Goal: Task Accomplishment & Management: Complete application form

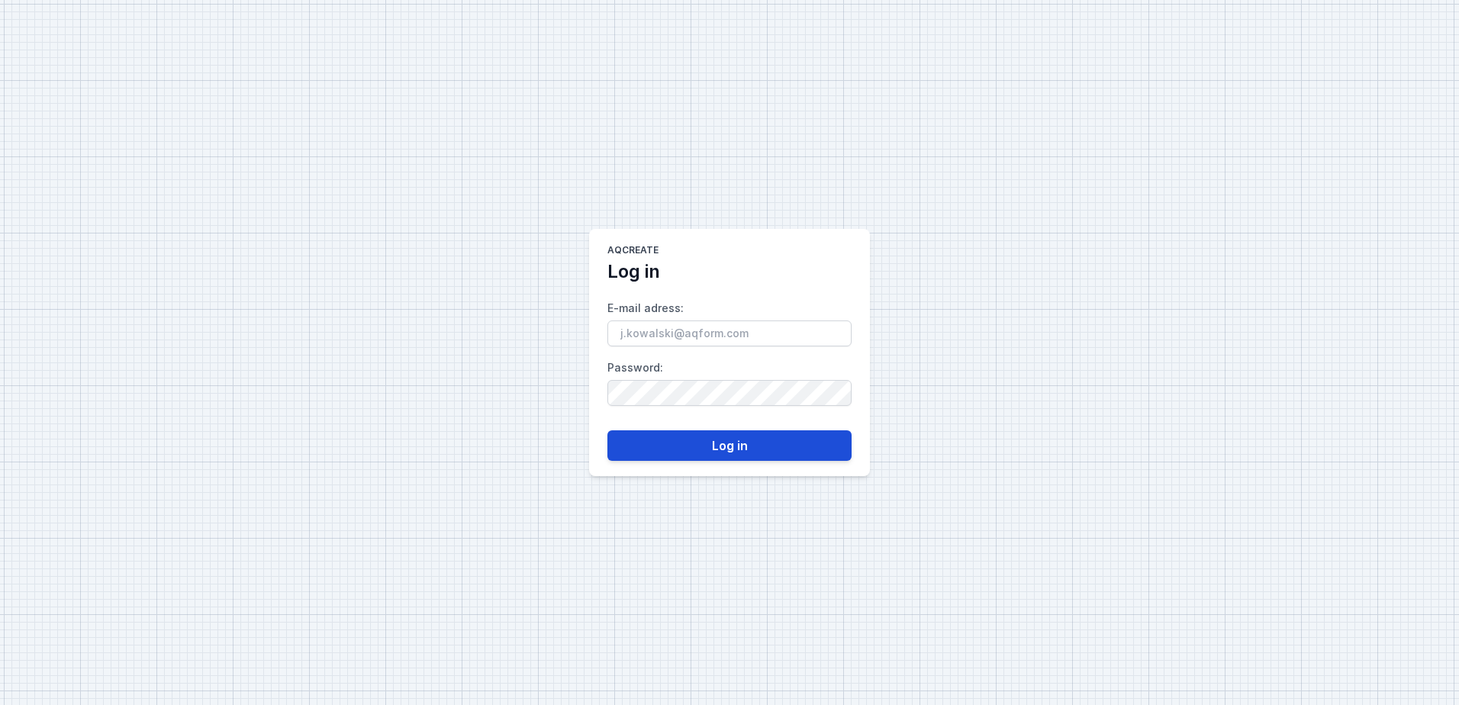
type input "[PERSON_NAME][EMAIL_ADDRESS][PERSON_NAME][DOMAIN_NAME]"
click at [708, 444] on button "Log in" at bounding box center [729, 445] width 244 height 31
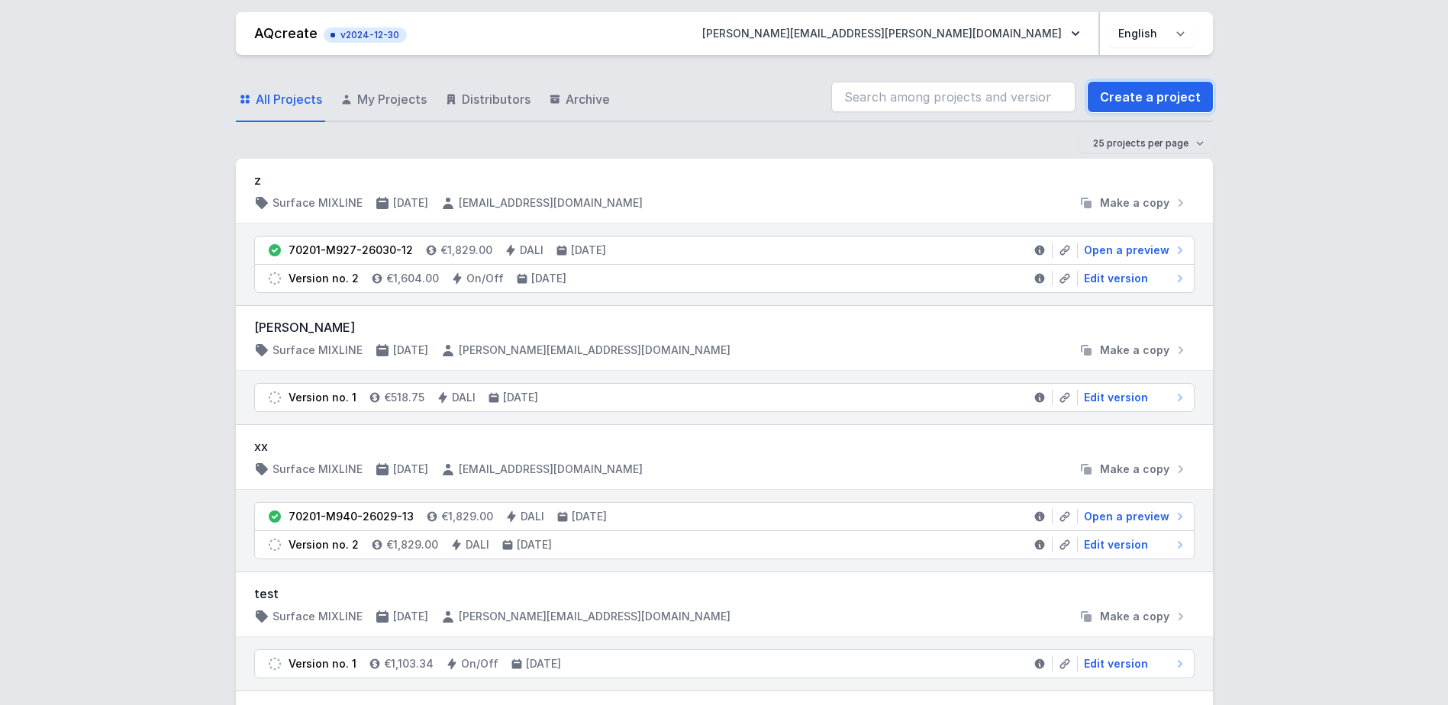
drag, startPoint x: 1161, startPoint y: 98, endPoint x: 1206, endPoint y: 149, distance: 67.6
click at [1161, 98] on link "Create a project" at bounding box center [1149, 97] width 125 height 31
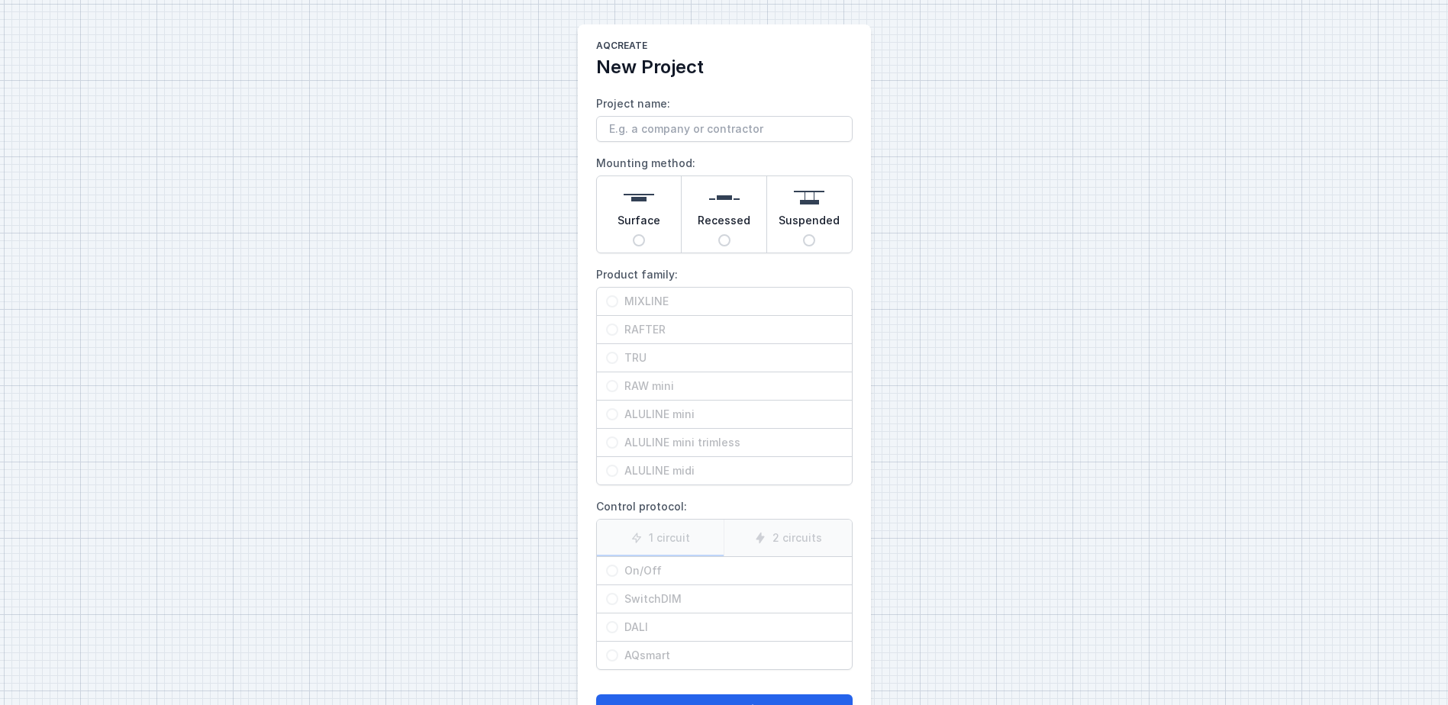
click at [642, 237] on input "Surface" at bounding box center [639, 240] width 12 height 12
radio input "true"
click at [613, 329] on input "RAFTER" at bounding box center [612, 330] width 12 height 12
radio input "true"
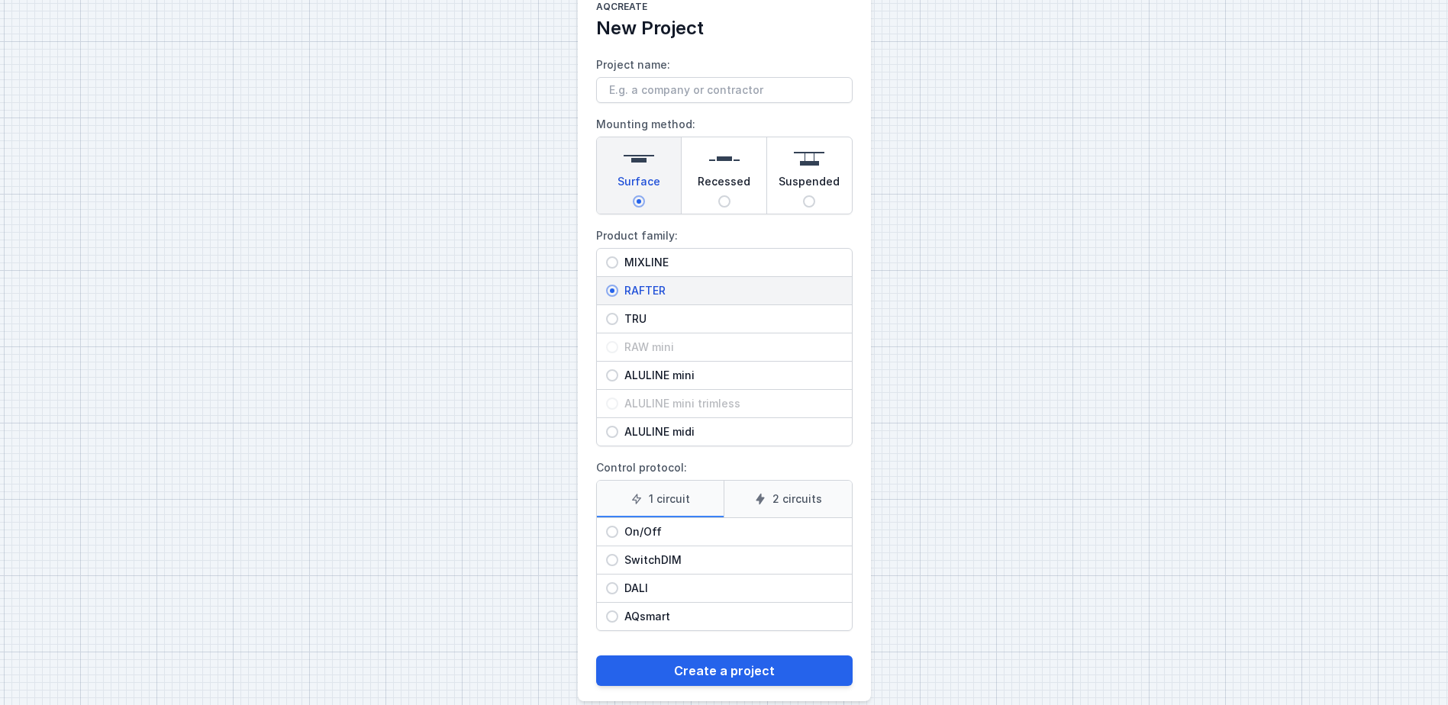
scroll to position [60, 0]
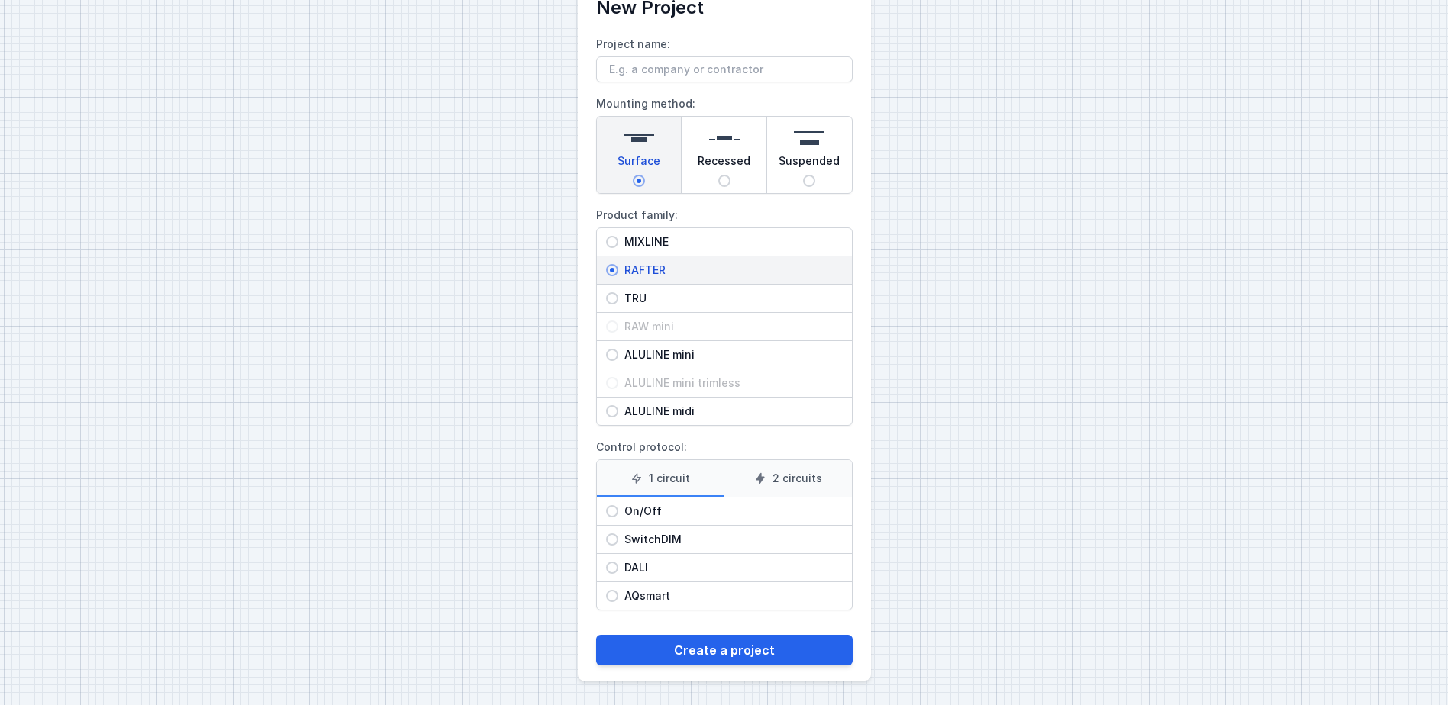
click at [609, 510] on input "On/Off" at bounding box center [612, 511] width 12 height 12
radio input "true"
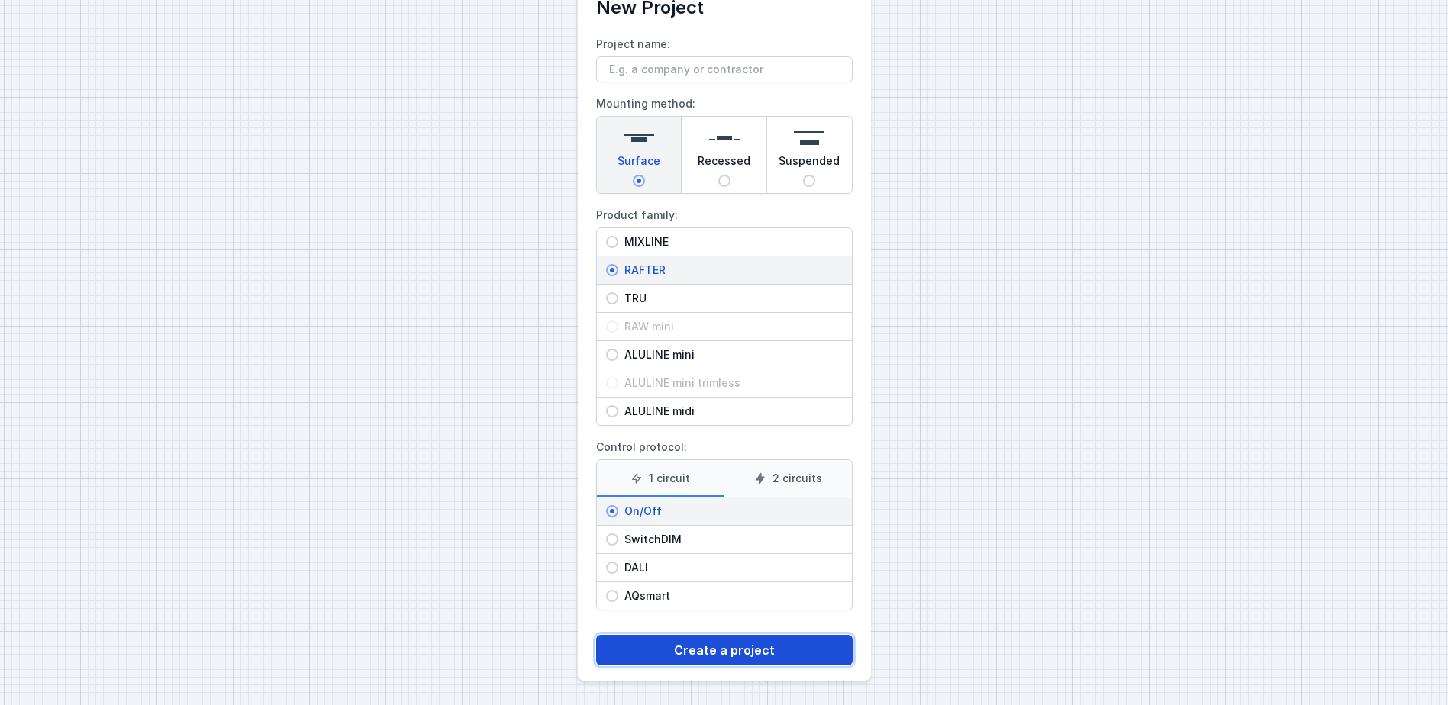
click at [717, 653] on button "Create a project" at bounding box center [724, 650] width 256 height 31
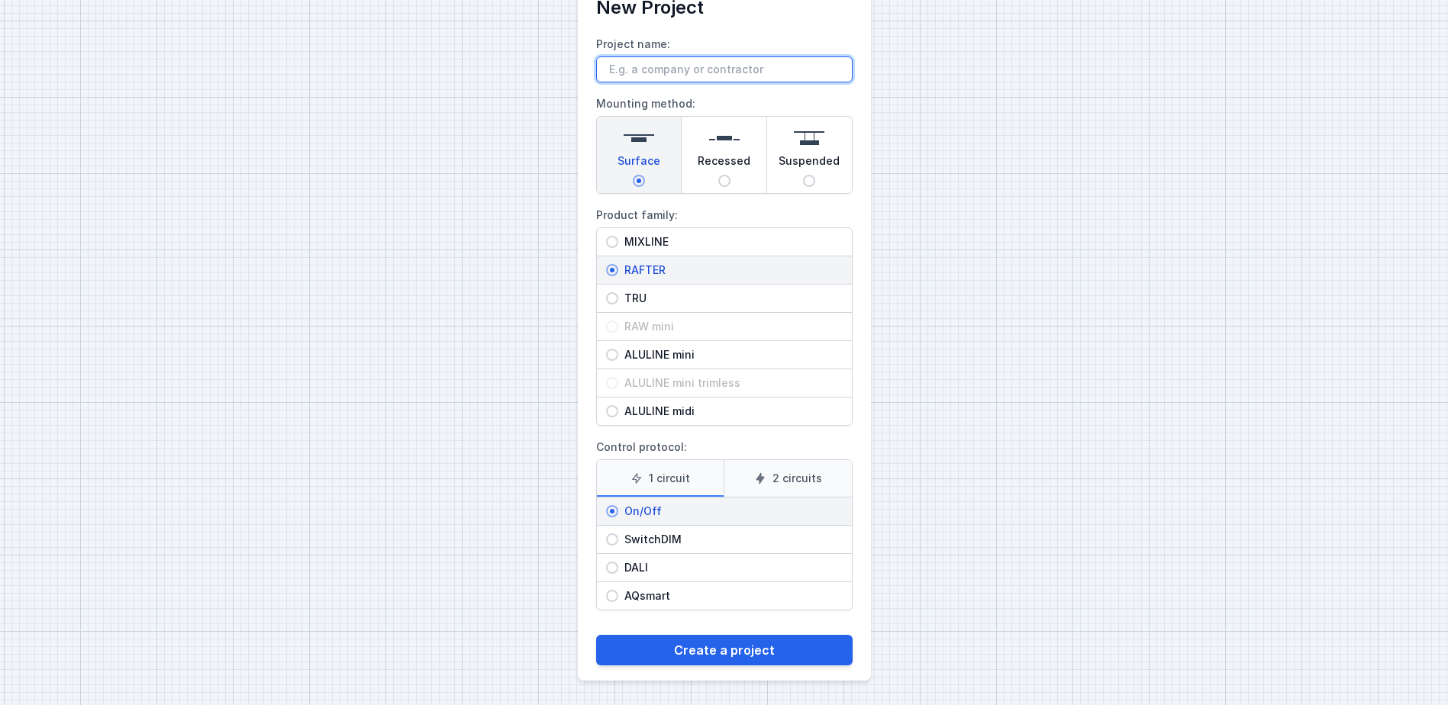
click at [636, 68] on input "Project name:" at bounding box center [724, 69] width 256 height 26
type input "Probka [PERSON_NAME] 11"
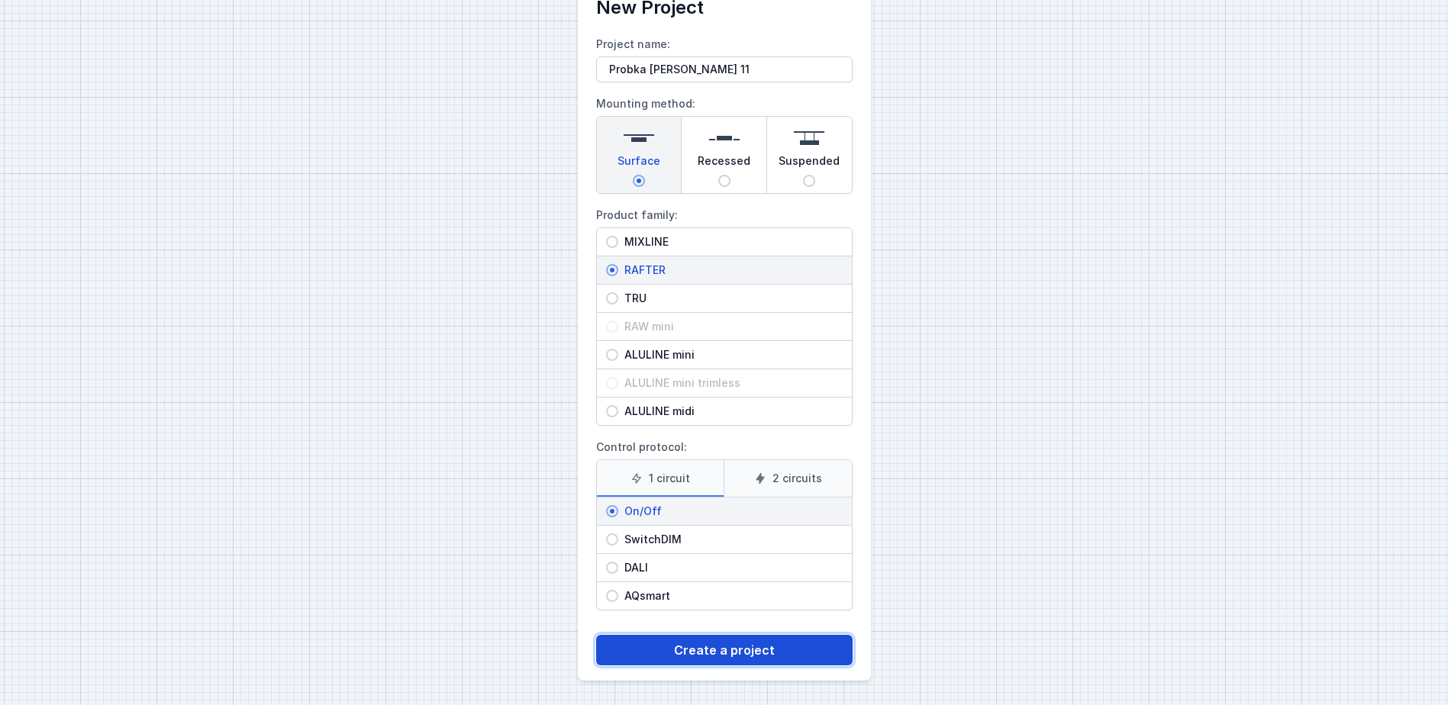
click at [785, 652] on button "Create a project" at bounding box center [724, 650] width 256 height 31
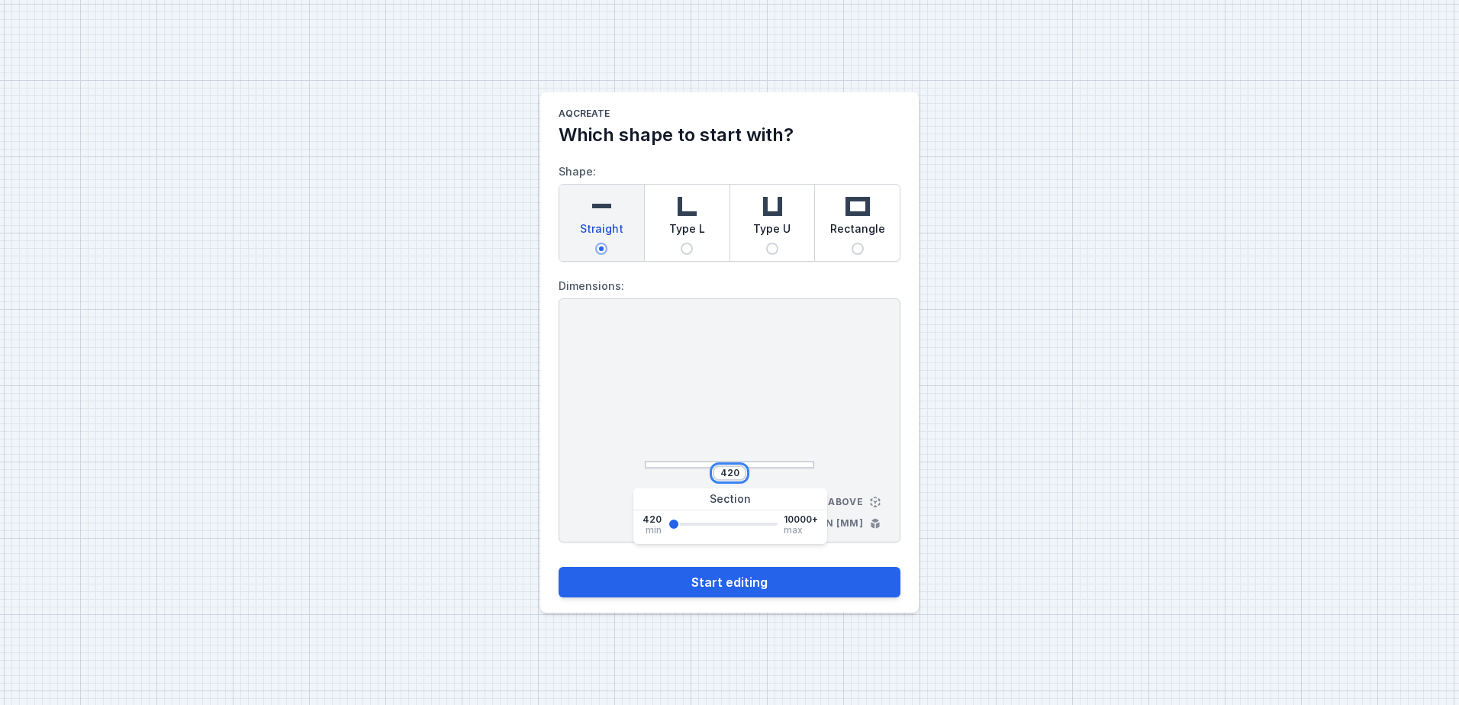
click at [726, 473] on input "420" at bounding box center [729, 473] width 24 height 12
type input "2640"
click at [842, 448] on div "2640 View from above Dimensions in [mm]" at bounding box center [730, 420] width 342 height 244
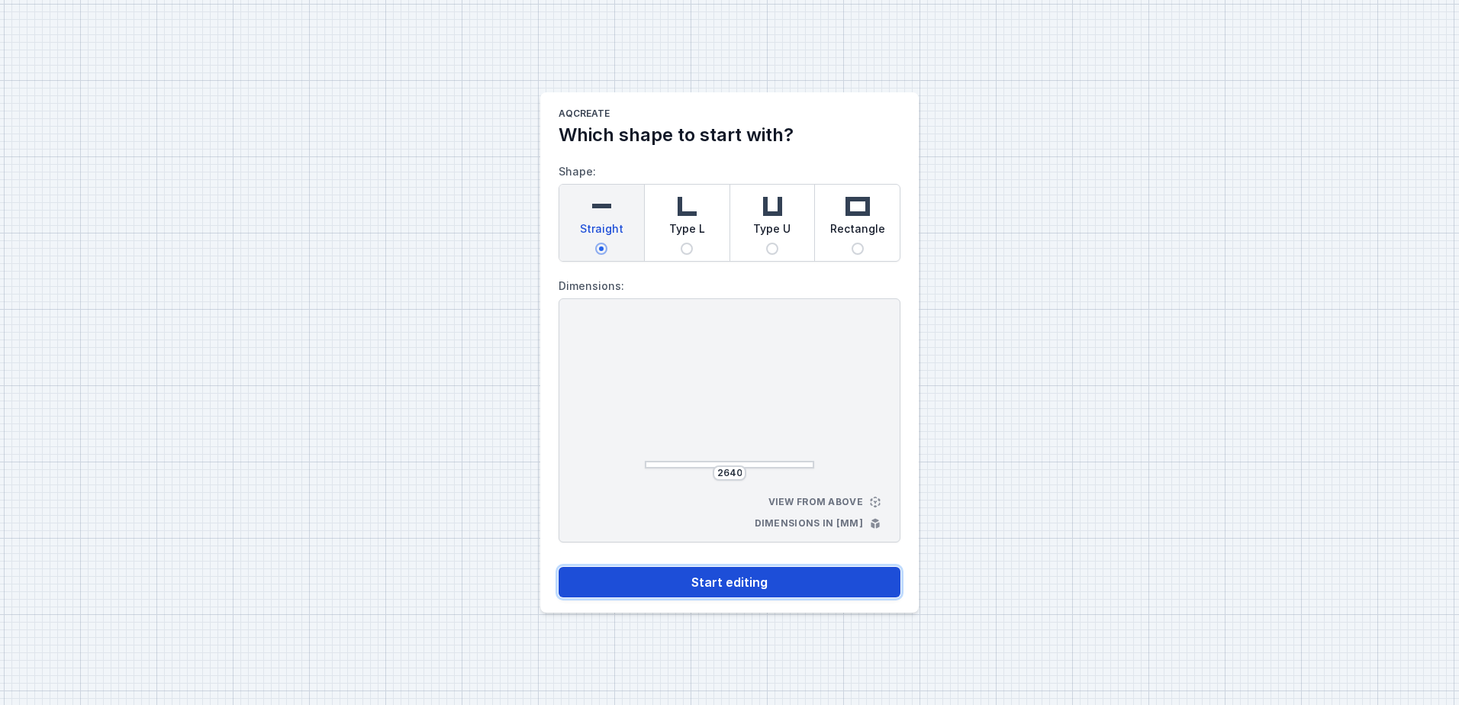
click at [744, 578] on button "Start editing" at bounding box center [730, 582] width 342 height 31
select select "M"
select select "3000"
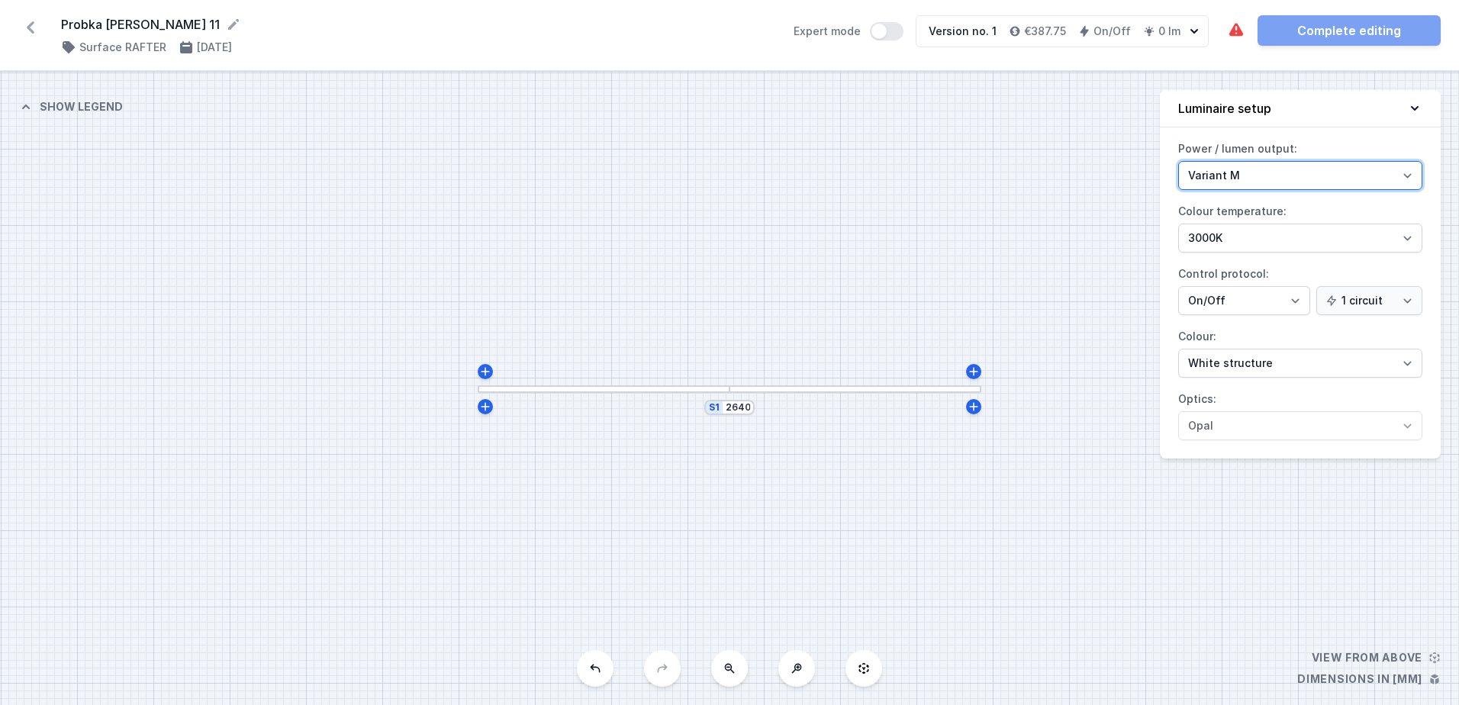
click at [1414, 181] on select "Variant L Variant M" at bounding box center [1300, 175] width 244 height 29
click at [1413, 181] on select "Variant L Variant M" at bounding box center [1300, 175] width 244 height 29
click at [889, 29] on button "Expert mode" at bounding box center [887, 31] width 34 height 18
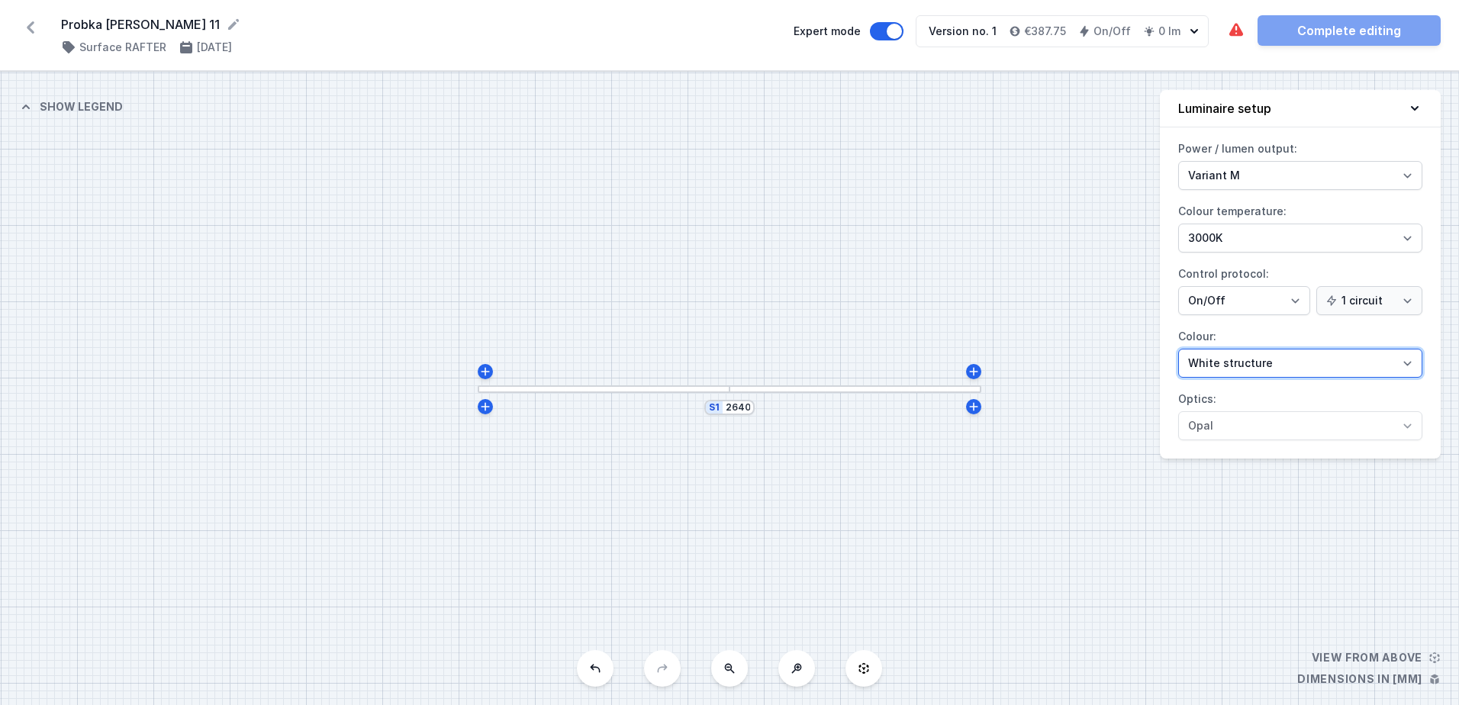
click at [1408, 362] on select "White structure Black structure Gold structure Copper Gray Another colour (from…" at bounding box center [1300, 363] width 244 height 29
click at [1409, 359] on select "White structure Black structure Gold structure Copper Gray Another colour (from…" at bounding box center [1300, 363] width 244 height 29
drag, startPoint x: 1073, startPoint y: 601, endPoint x: 969, endPoint y: 624, distance: 106.4
click at [1058, 607] on div "S1 2640" at bounding box center [729, 388] width 1459 height 633
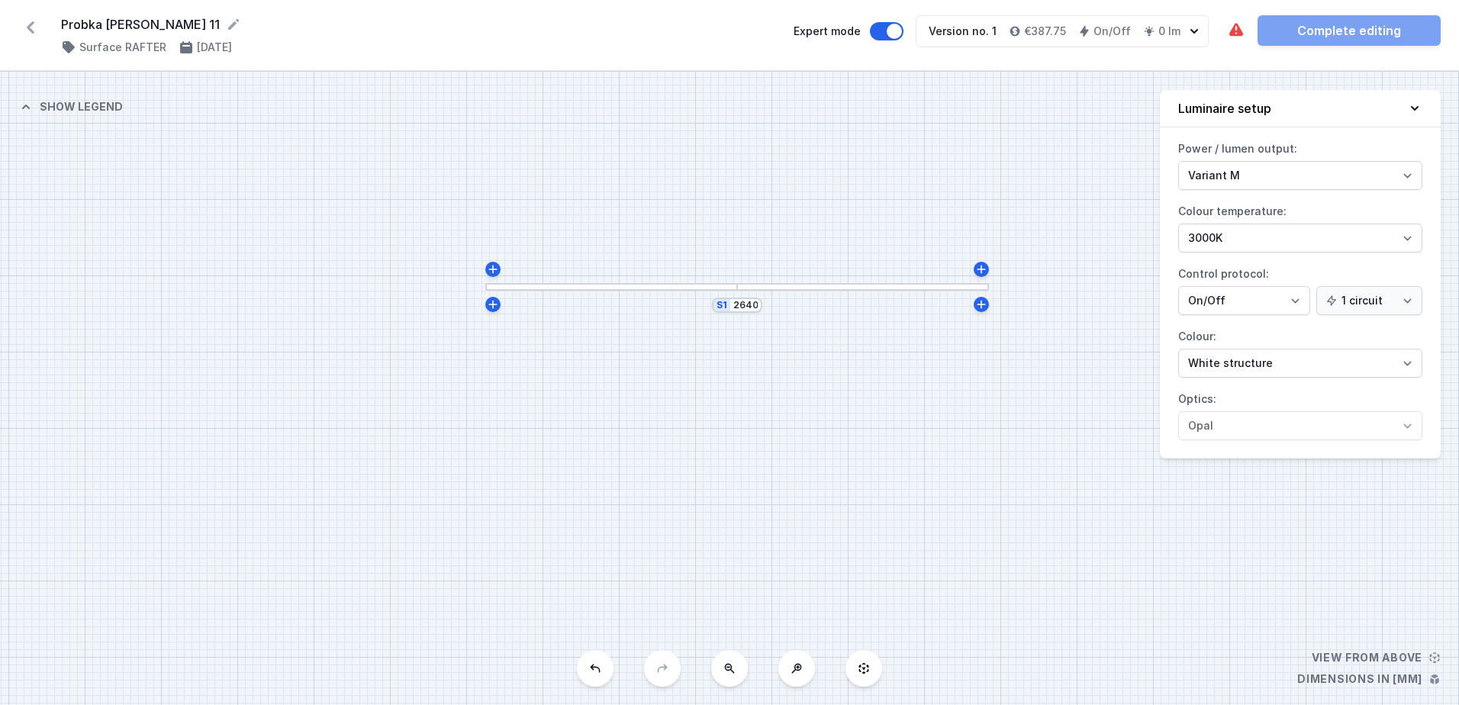
drag, startPoint x: 938, startPoint y: 587, endPoint x: 961, endPoint y: 478, distance: 110.9
click at [961, 478] on div "S1 2640" at bounding box center [729, 388] width 1459 height 633
click at [865, 673] on icon at bounding box center [864, 668] width 10 height 11
click at [25, 102] on icon at bounding box center [25, 106] width 15 height 15
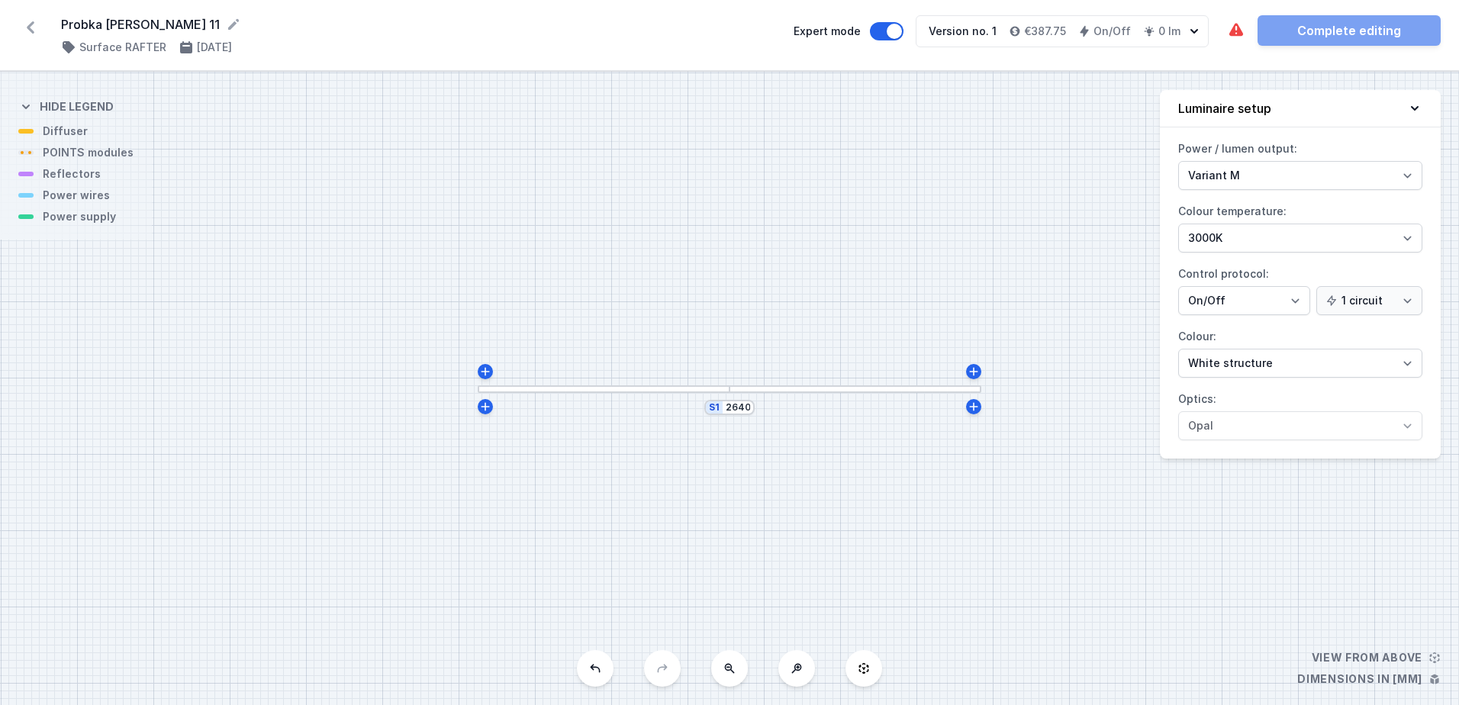
click at [524, 389] on div at bounding box center [604, 389] width 252 height 8
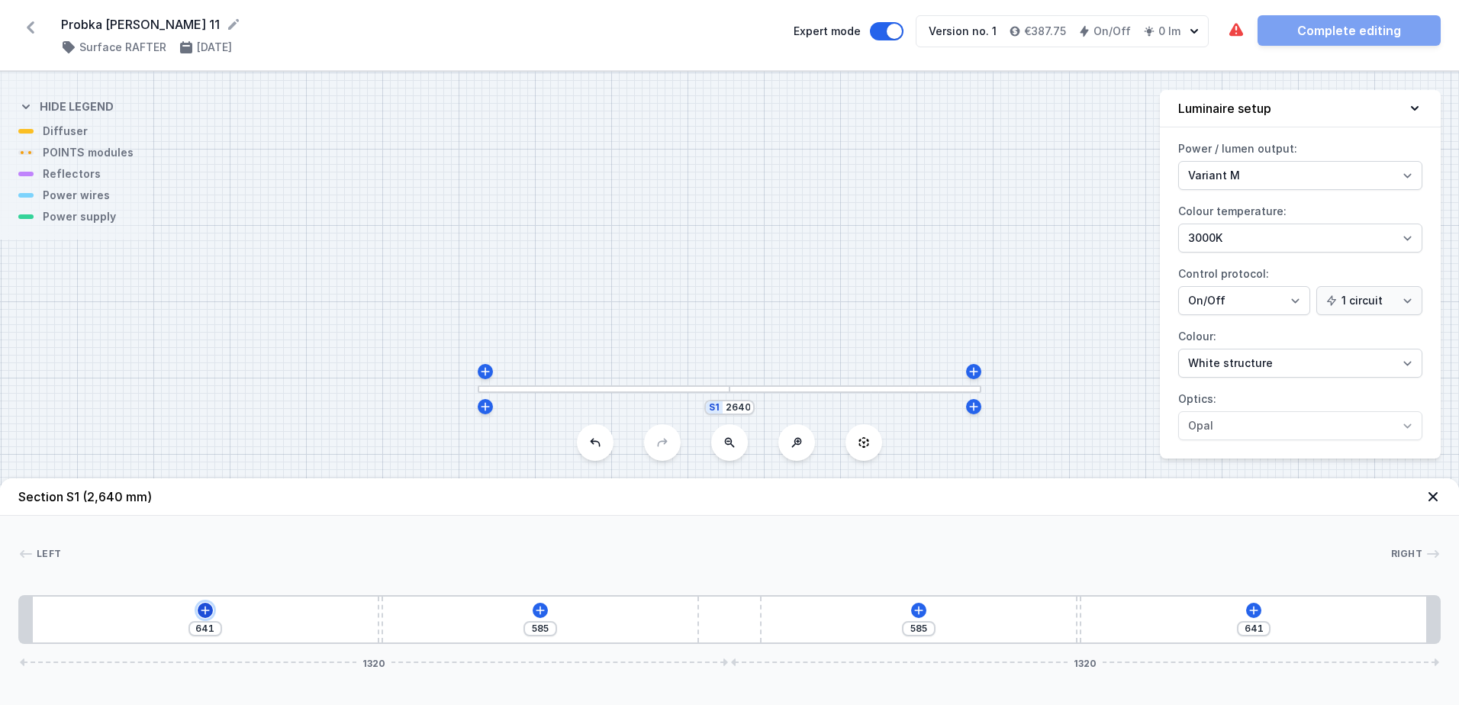
click at [208, 608] on icon at bounding box center [205, 610] width 12 height 12
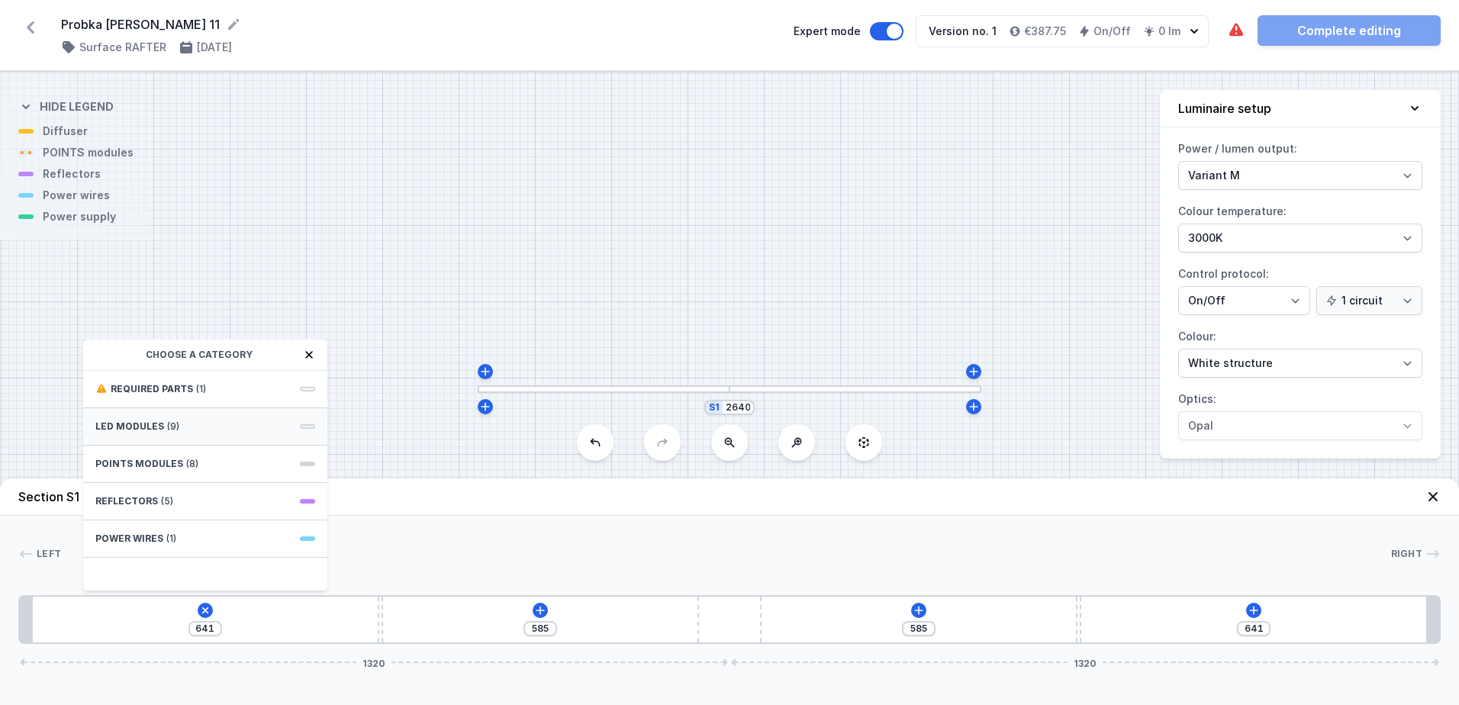
click at [231, 435] on div "LED modules (9)" at bounding box center [205, 426] width 244 height 37
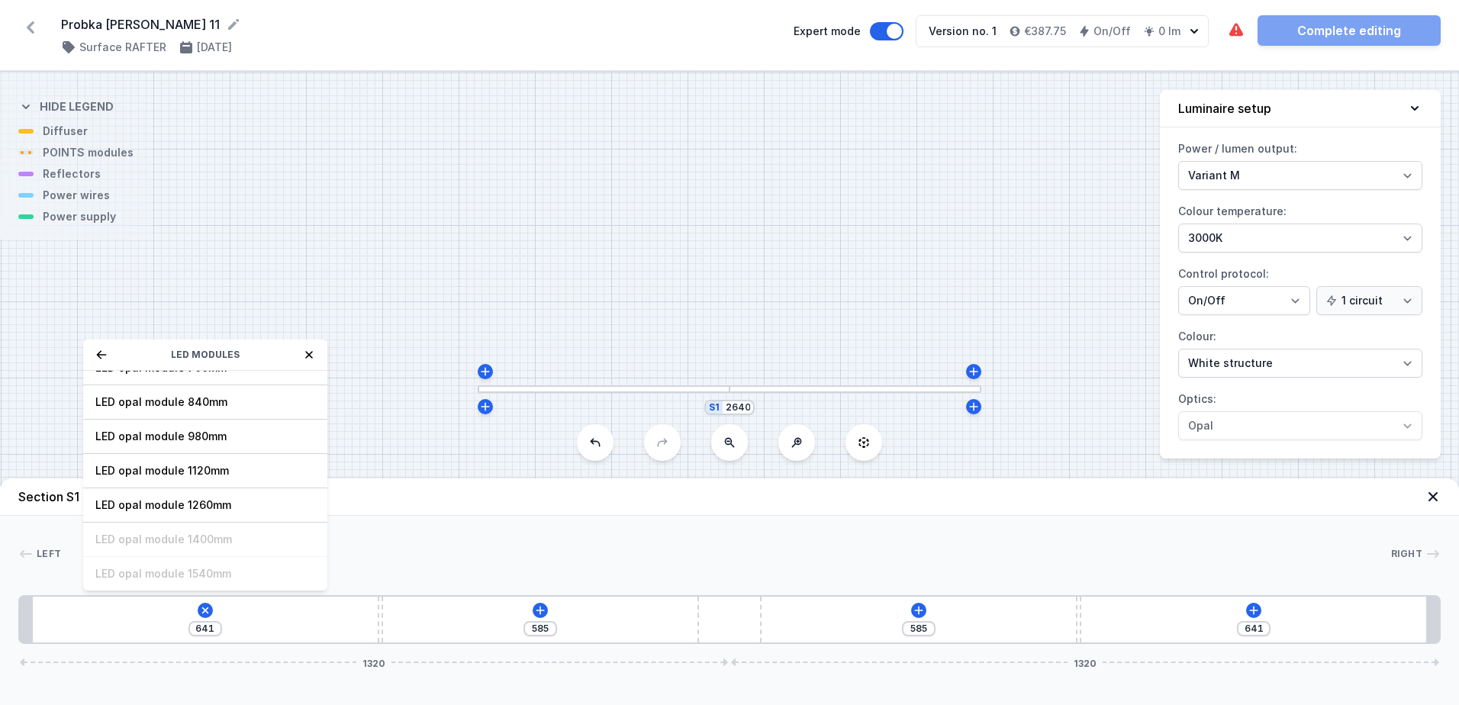
scroll to position [192, 0]
click at [257, 472] on span "LED opal module 1260mm" at bounding box center [205, 469] width 220 height 15
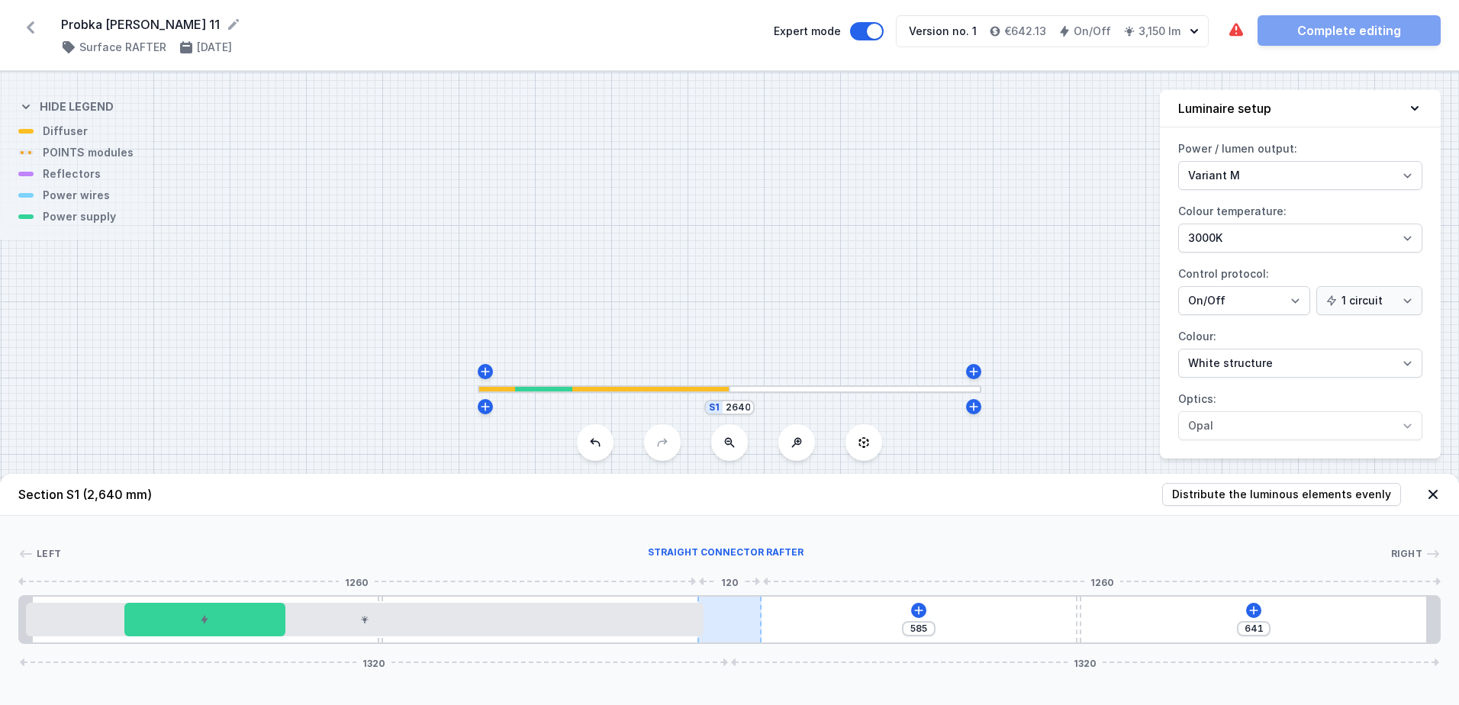
drag, startPoint x: 205, startPoint y: 617, endPoint x: 733, endPoint y: 627, distance: 528.9
click at [733, 627] on div "585 641 1320 1320" at bounding box center [729, 619] width 1422 height 49
click at [918, 609] on icon at bounding box center [919, 610] width 12 height 12
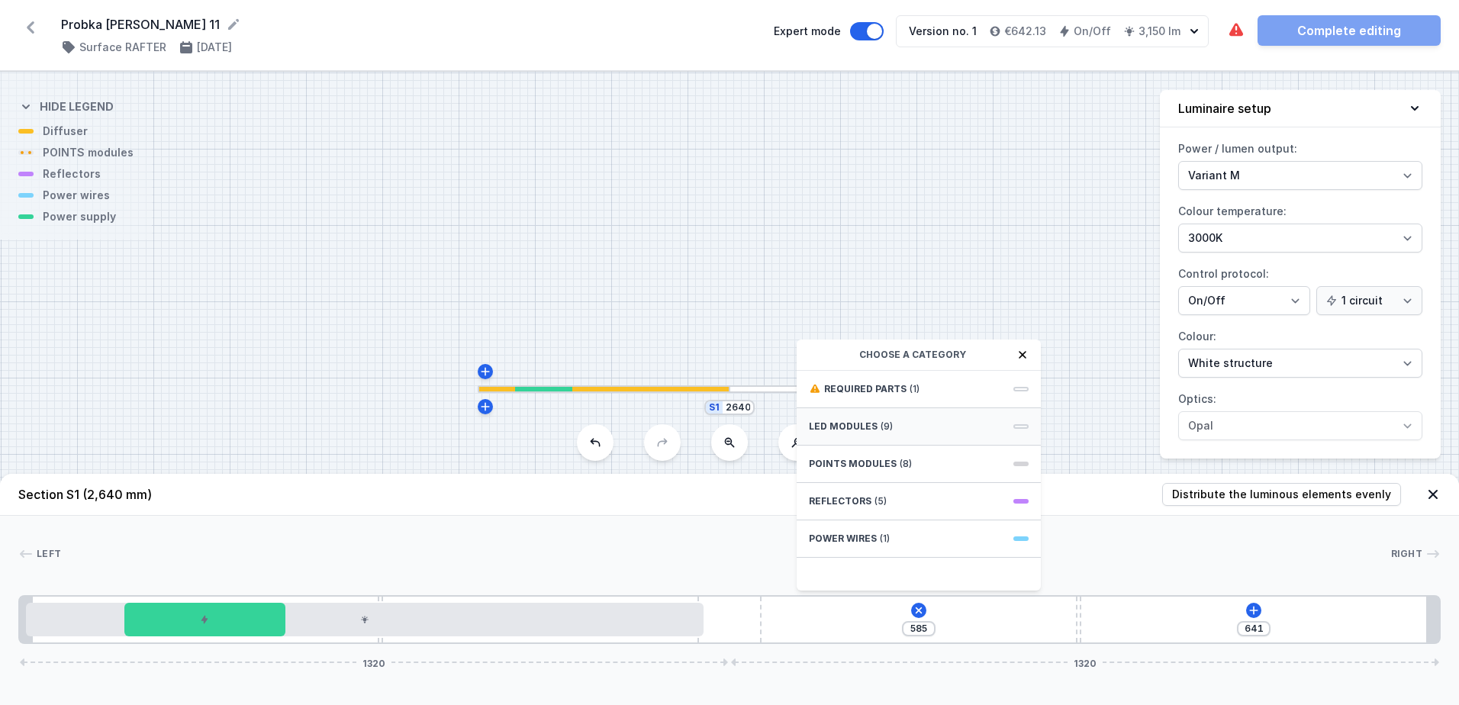
click at [874, 427] on span "LED modules" at bounding box center [843, 426] width 69 height 12
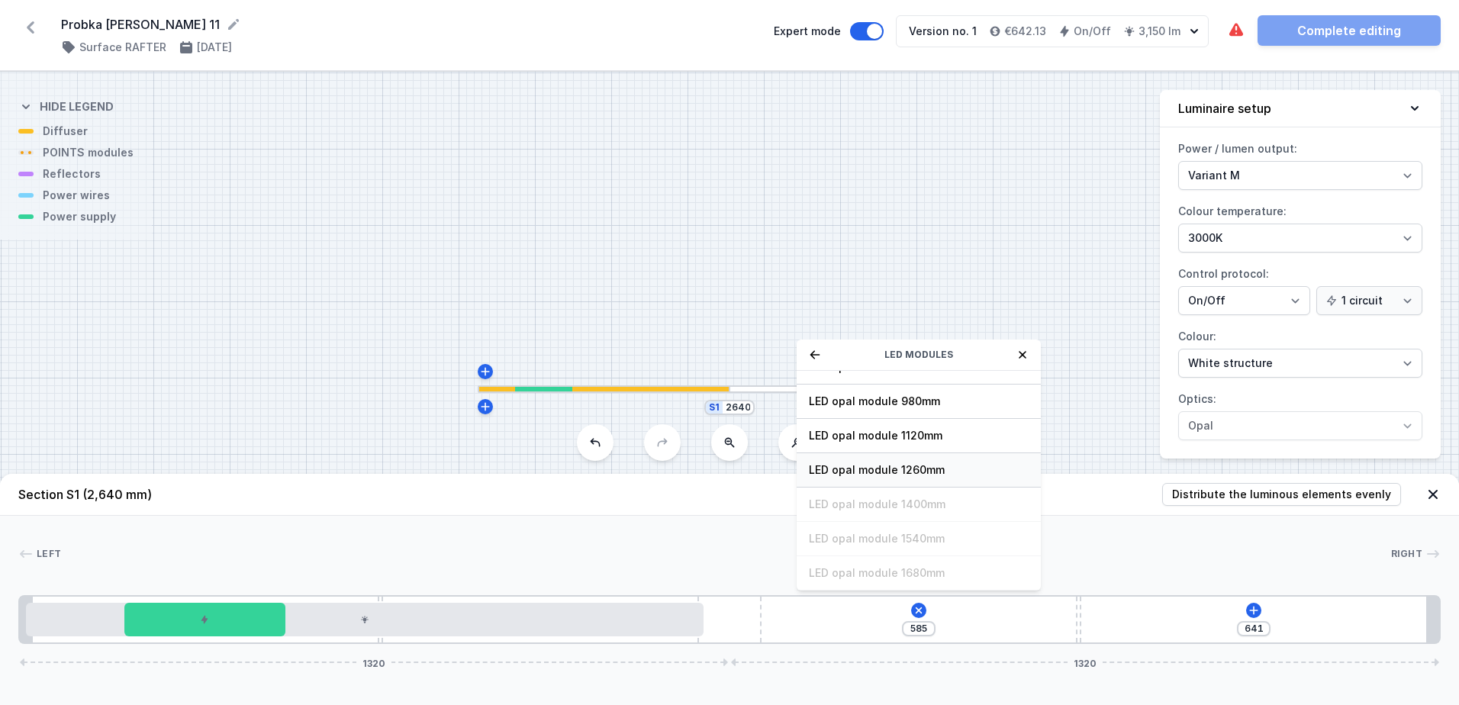
click at [964, 473] on span "LED opal module 1260mm" at bounding box center [919, 469] width 220 height 15
type input "35"
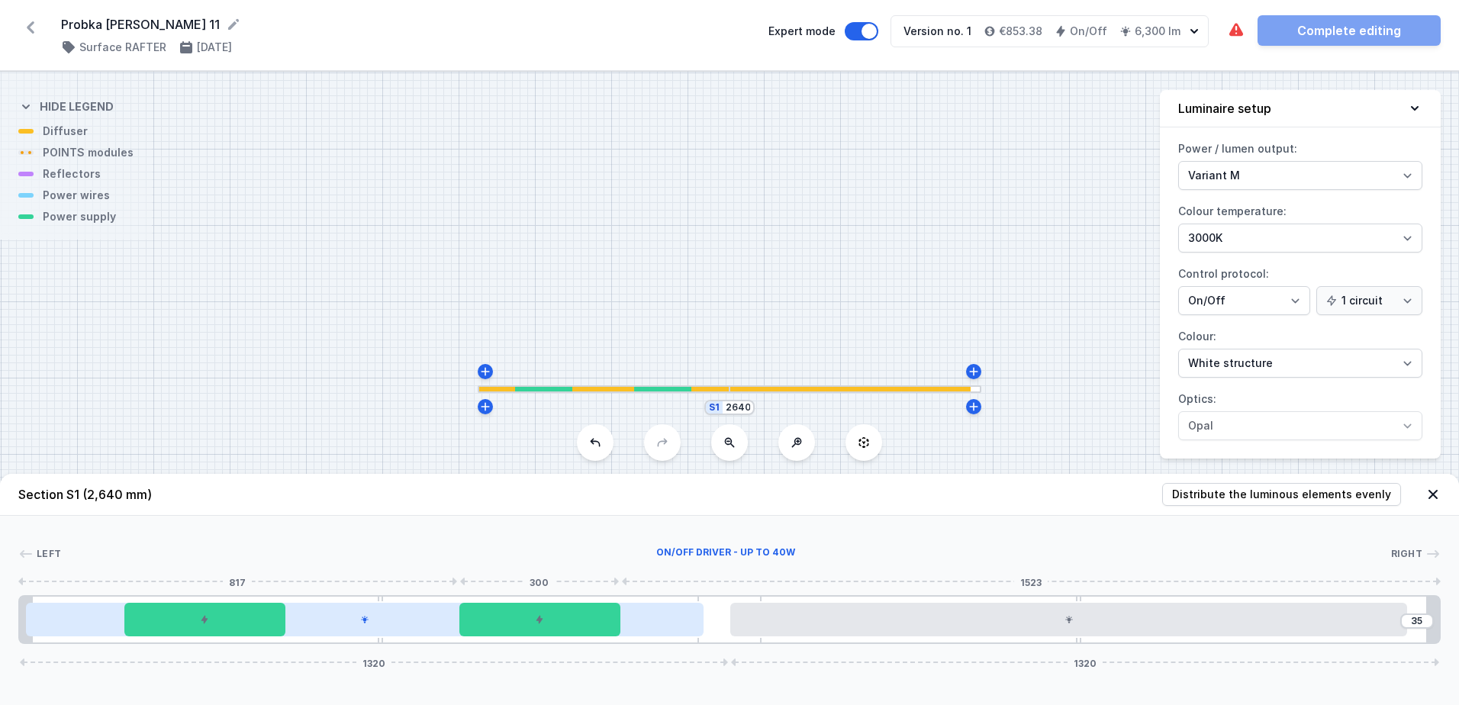
drag, startPoint x: 539, startPoint y: 616, endPoint x: 671, endPoint y: 607, distance: 131.5
click at [614, 610] on div at bounding box center [539, 620] width 161 height 34
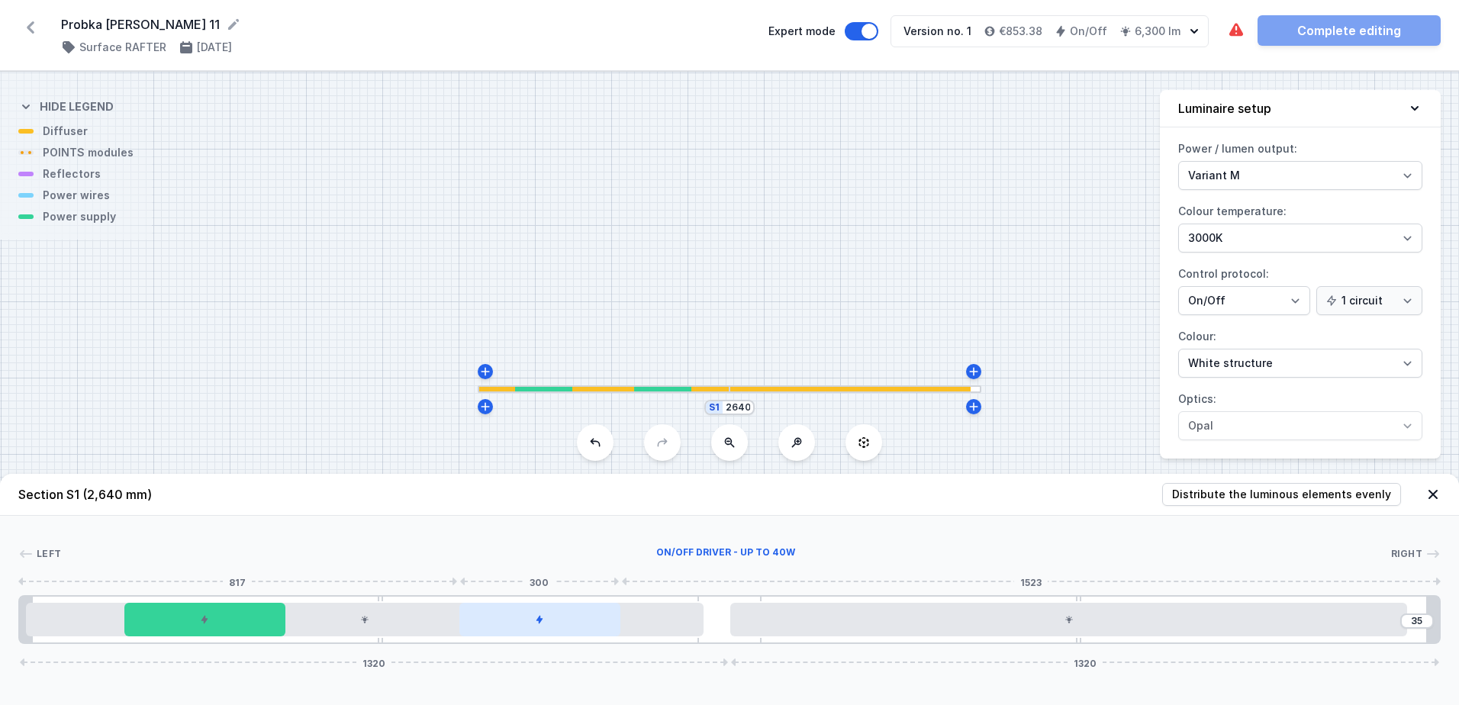
drag, startPoint x: 540, startPoint y: 619, endPoint x: 562, endPoint y: 620, distance: 21.4
click at [568, 619] on div at bounding box center [539, 620] width 161 height 34
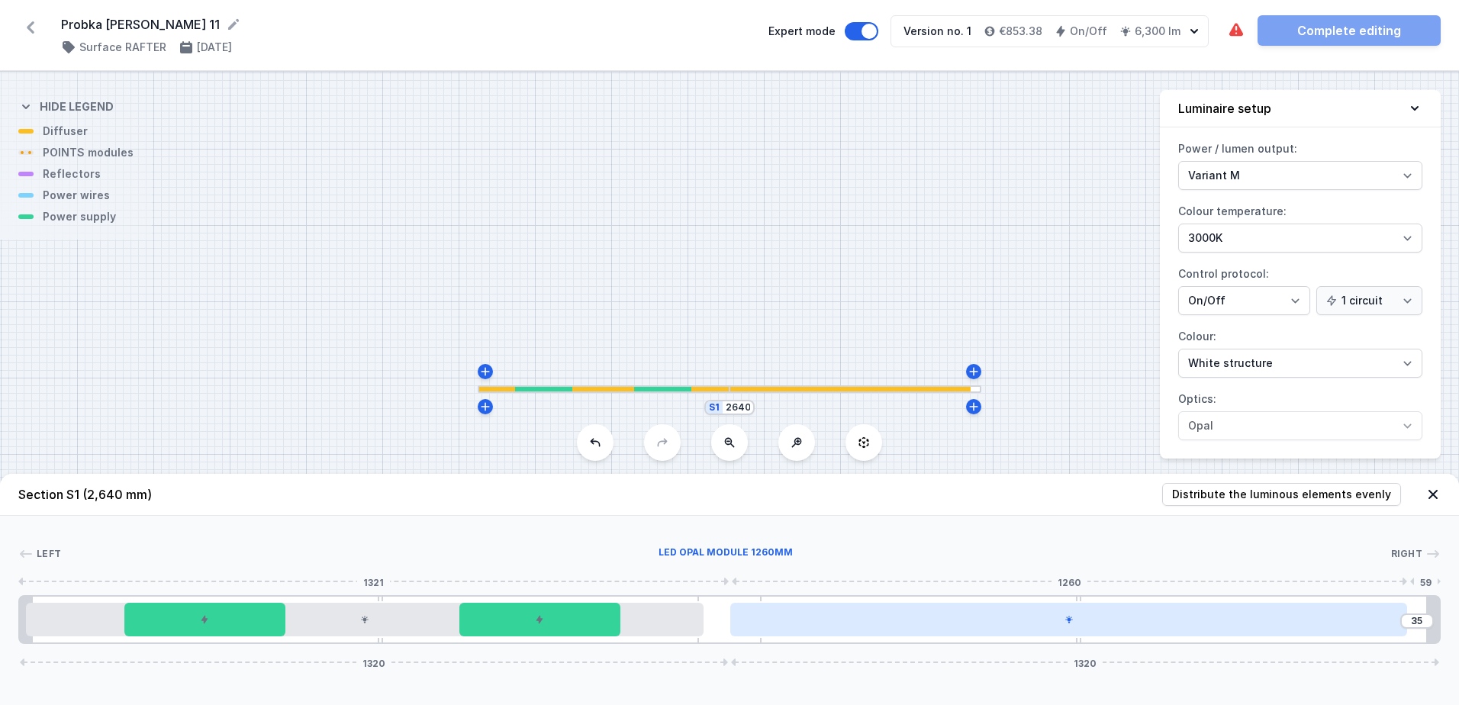
drag, startPoint x: 892, startPoint y: 634, endPoint x: 910, endPoint y: 631, distance: 17.8
click at [910, 631] on div at bounding box center [1069, 620] width 678 height 34
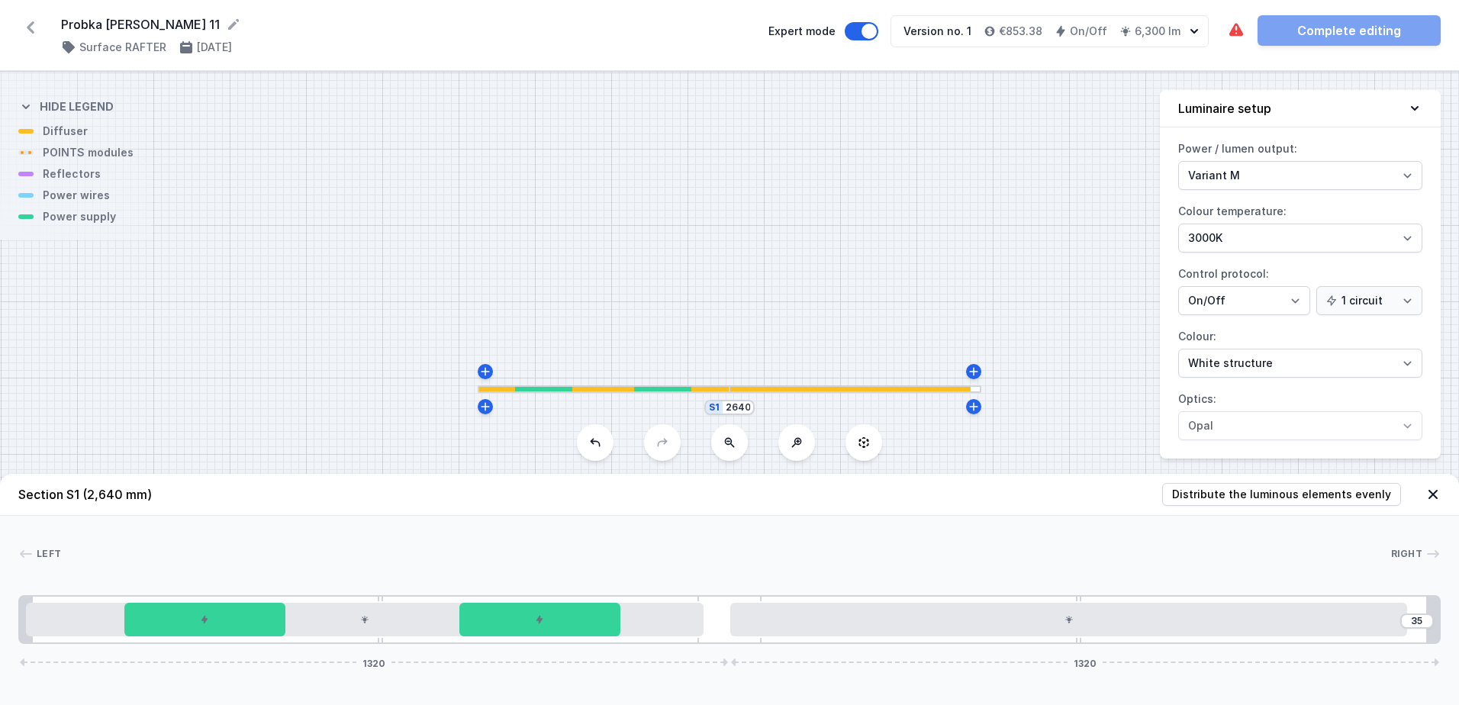
drag, startPoint x: 659, startPoint y: 391, endPoint x: 684, endPoint y: 391, distance: 24.4
click at [684, 391] on div at bounding box center [604, 389] width 252 height 8
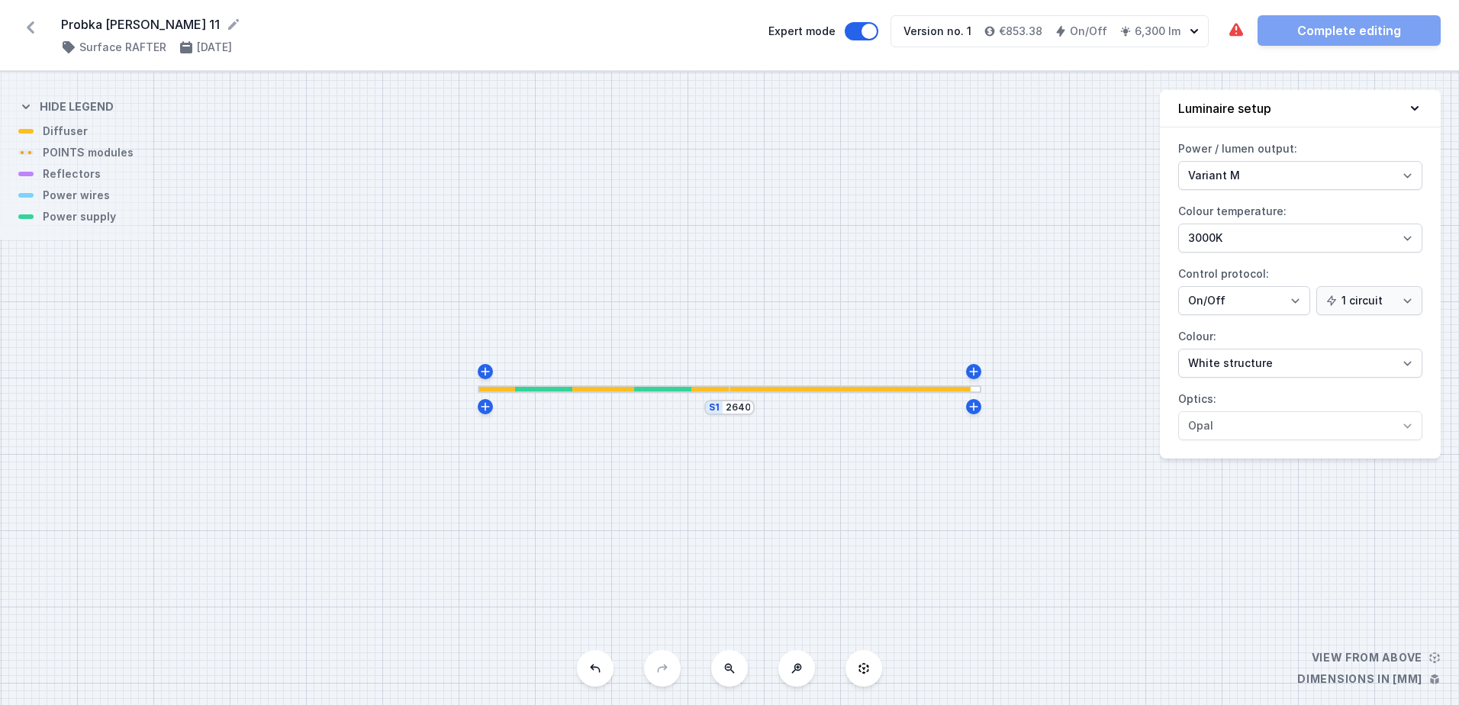
click at [698, 389] on div at bounding box center [604, 389] width 252 height 5
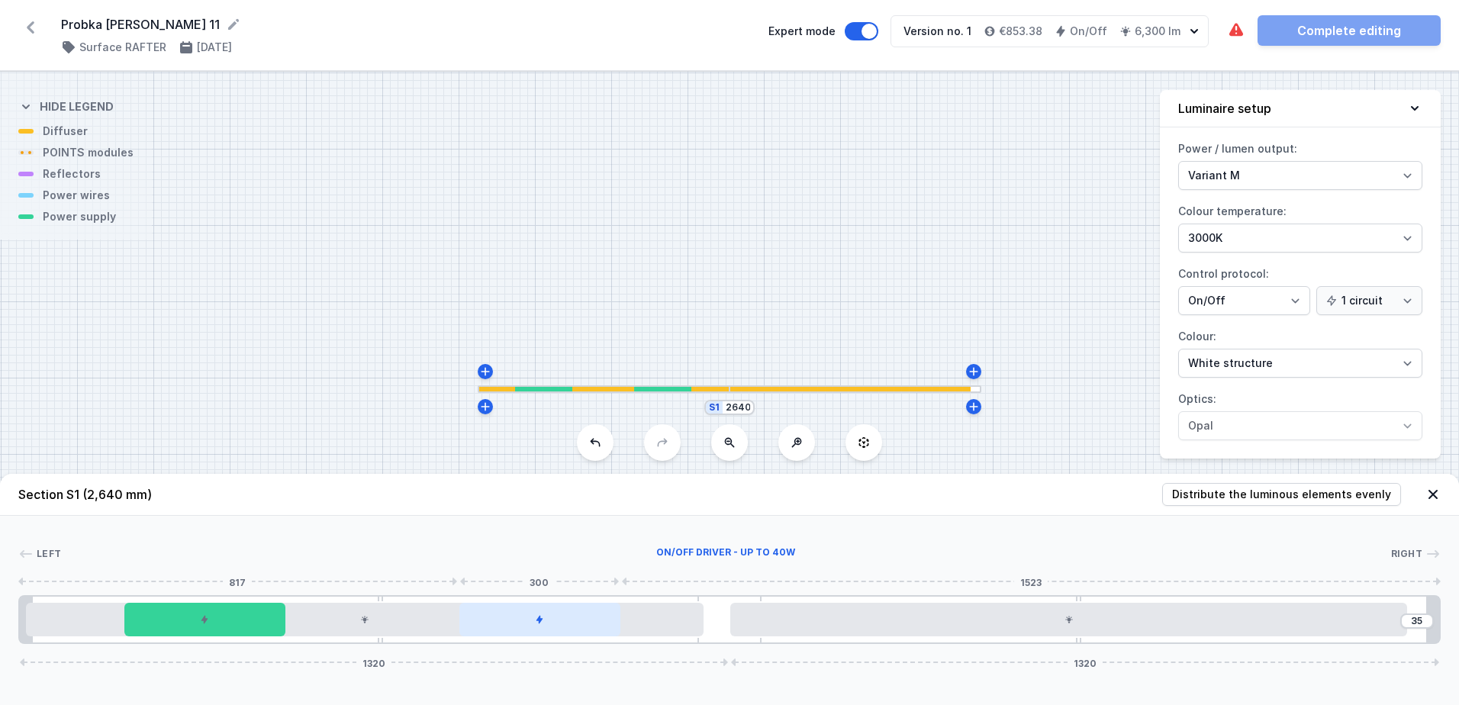
click at [537, 619] on icon at bounding box center [539, 619] width 9 height 9
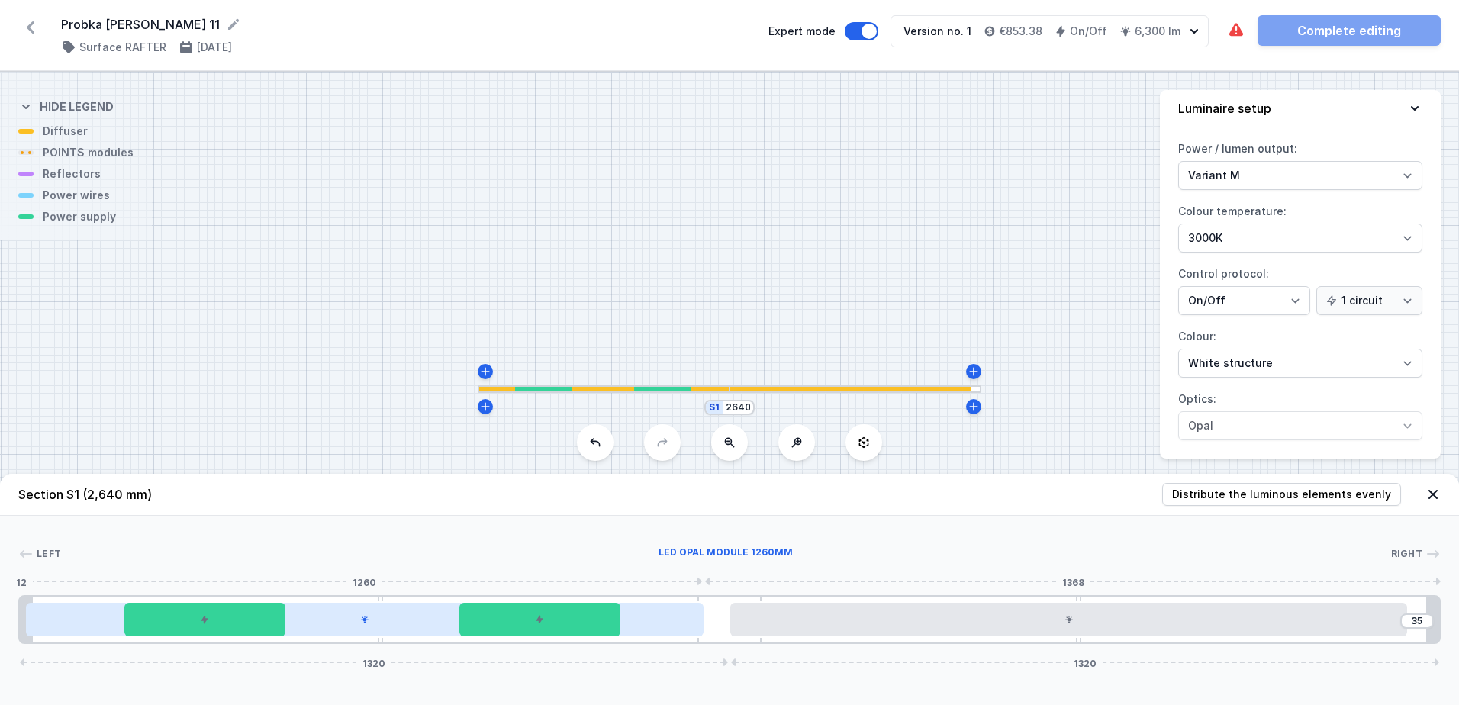
click at [363, 623] on icon at bounding box center [364, 619] width 9 height 9
drag, startPoint x: 575, startPoint y: 624, endPoint x: 678, endPoint y: 623, distance: 102.3
click at [662, 623] on div "35 1320 1320" at bounding box center [729, 619] width 1422 height 49
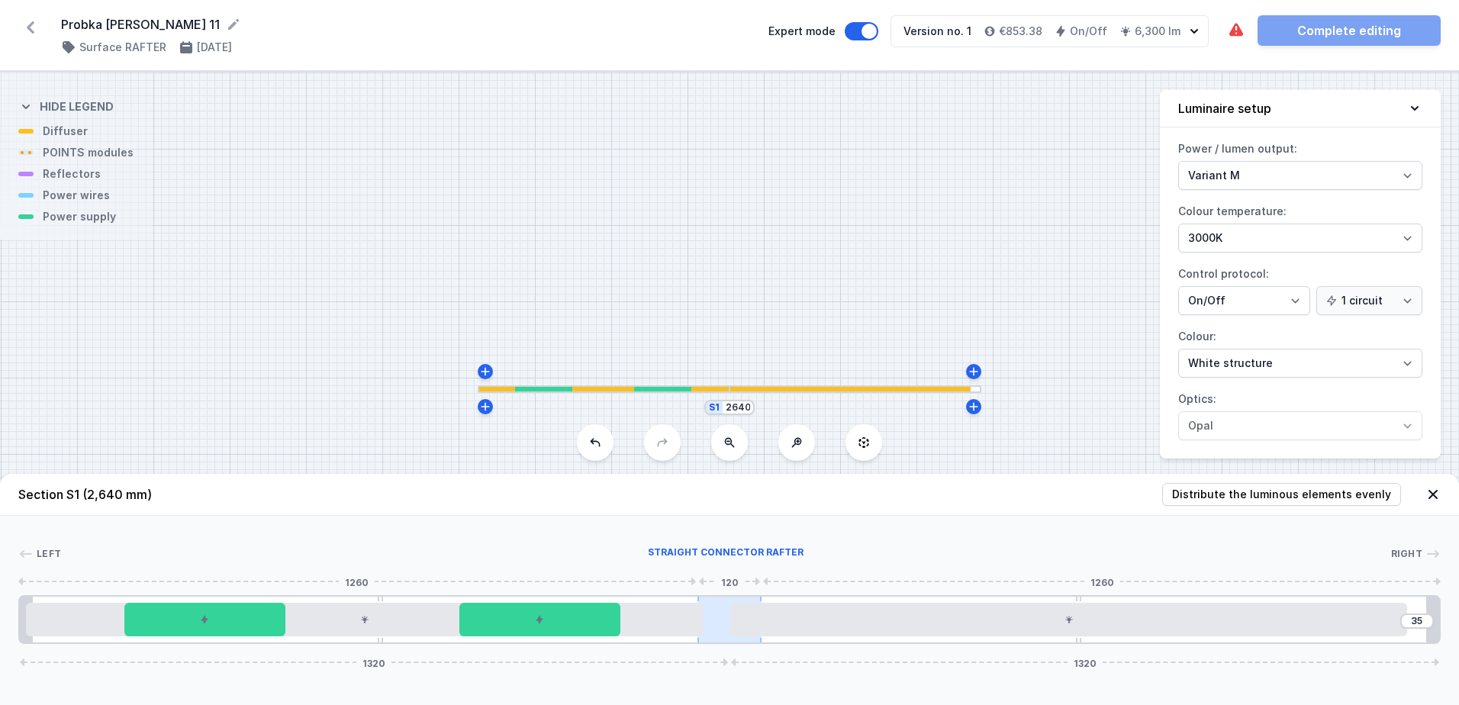
click at [20, 620] on div at bounding box center [20, 620] width 0 height 0
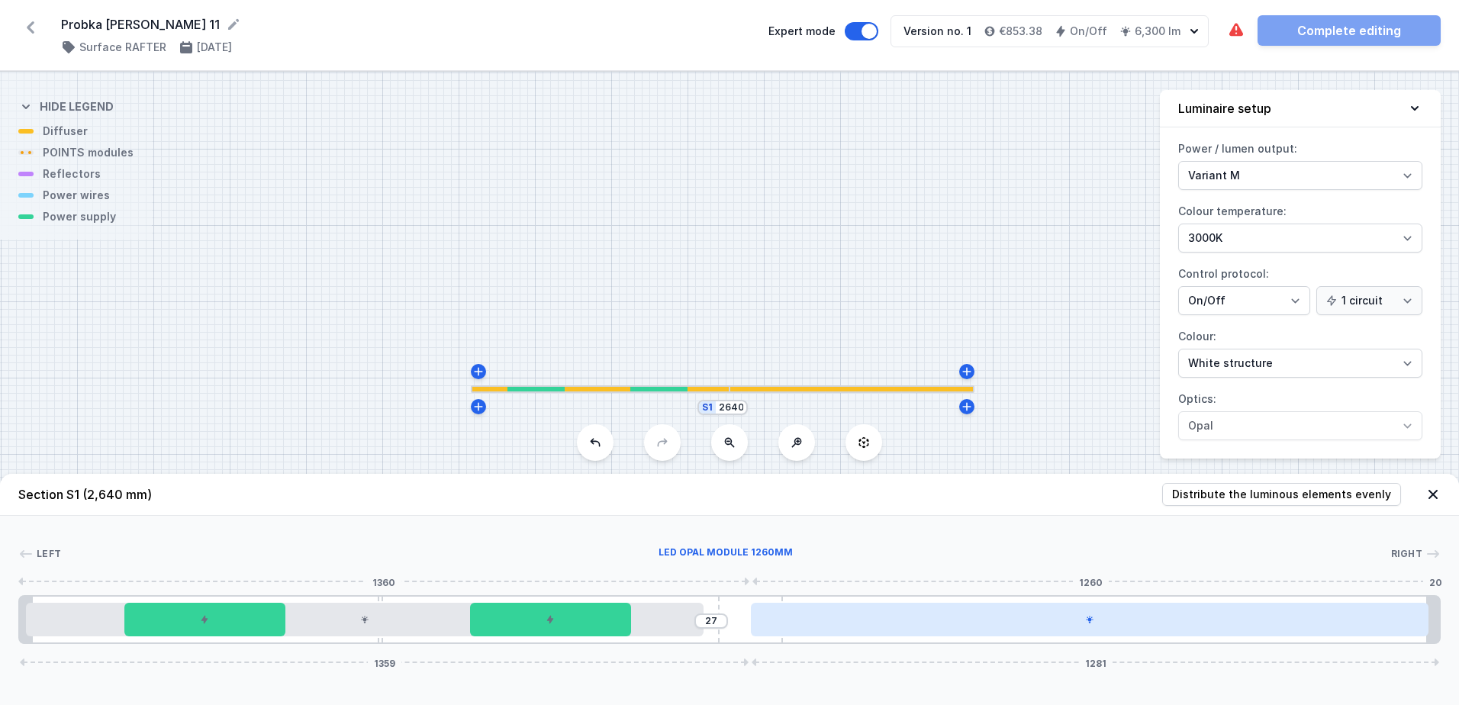
drag, startPoint x: 730, startPoint y: 623, endPoint x: 762, endPoint y: 623, distance: 31.3
click at [762, 623] on div "27 1359 1281" at bounding box center [729, 619] width 1422 height 49
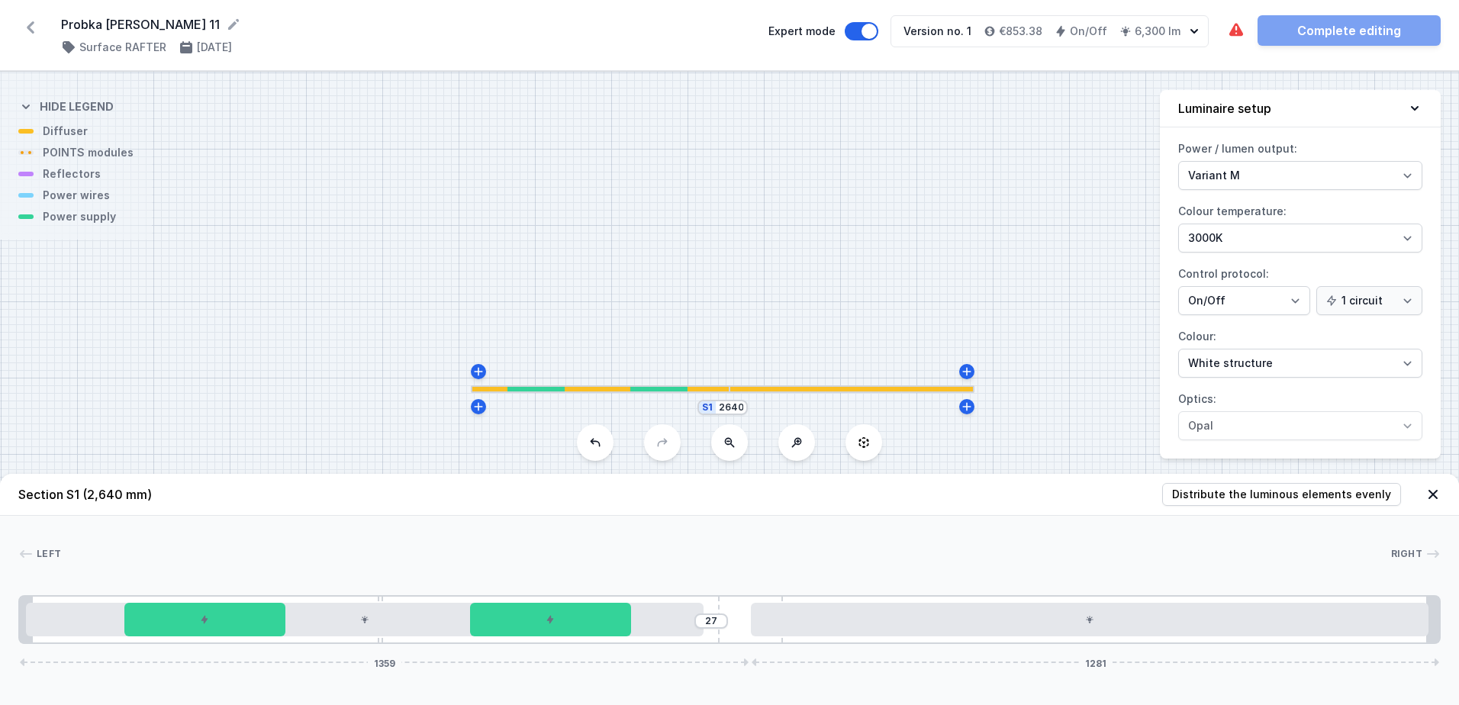
drag, startPoint x: 758, startPoint y: 623, endPoint x: 708, endPoint y: 625, distance: 49.7
click at [708, 625] on div "27 1359 1281" at bounding box center [729, 619] width 1422 height 49
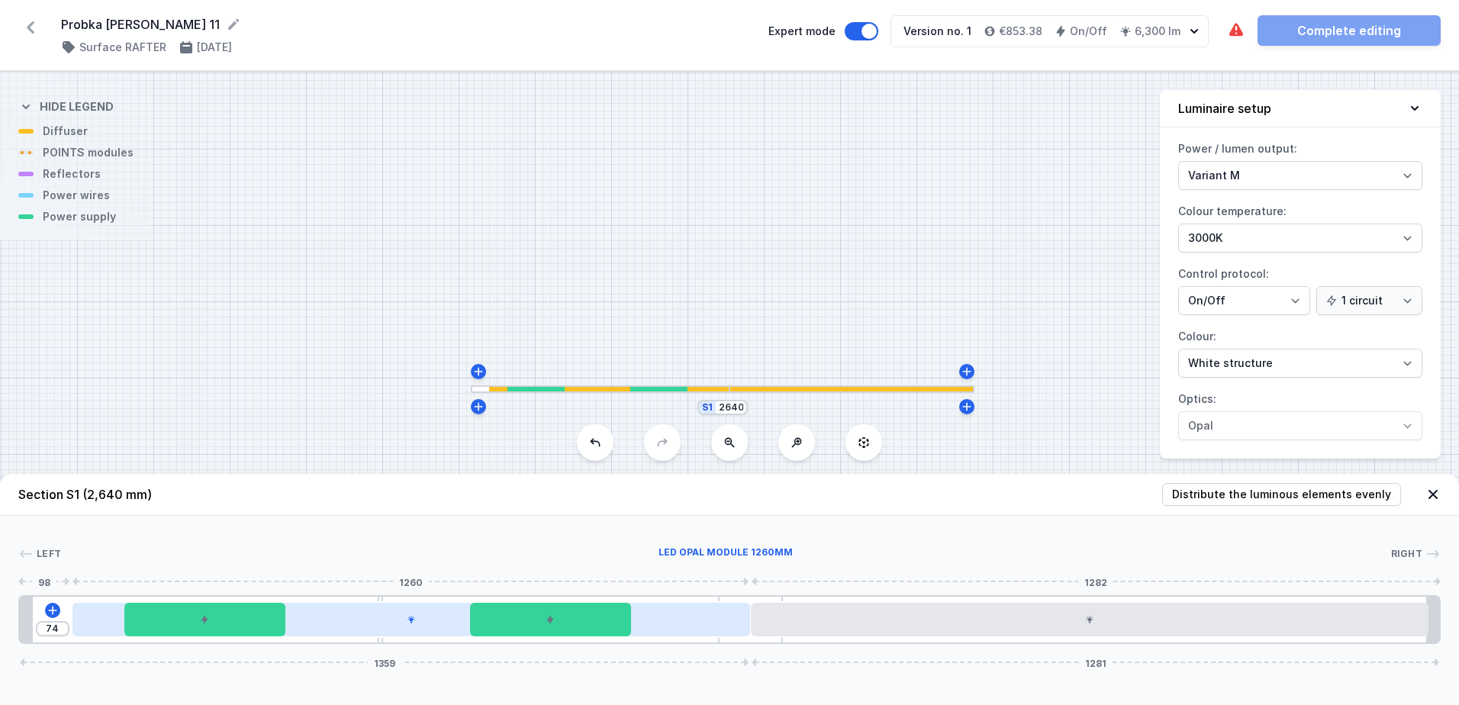
drag, startPoint x: 68, startPoint y: 619, endPoint x: 107, endPoint y: 623, distance: 39.1
click at [107, 623] on div at bounding box center [411, 620] width 678 height 34
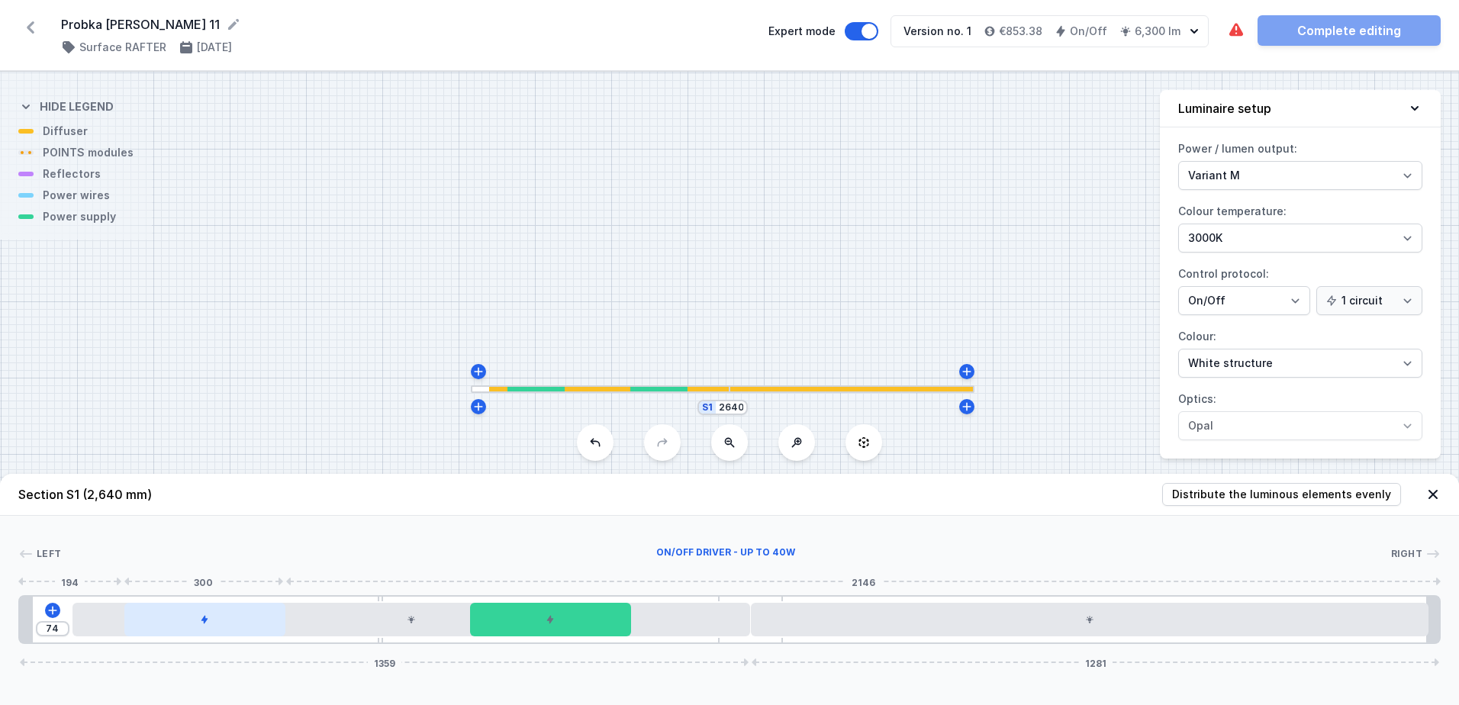
click at [176, 617] on div at bounding box center [204, 620] width 161 height 34
click at [173, 617] on div at bounding box center [204, 620] width 161 height 34
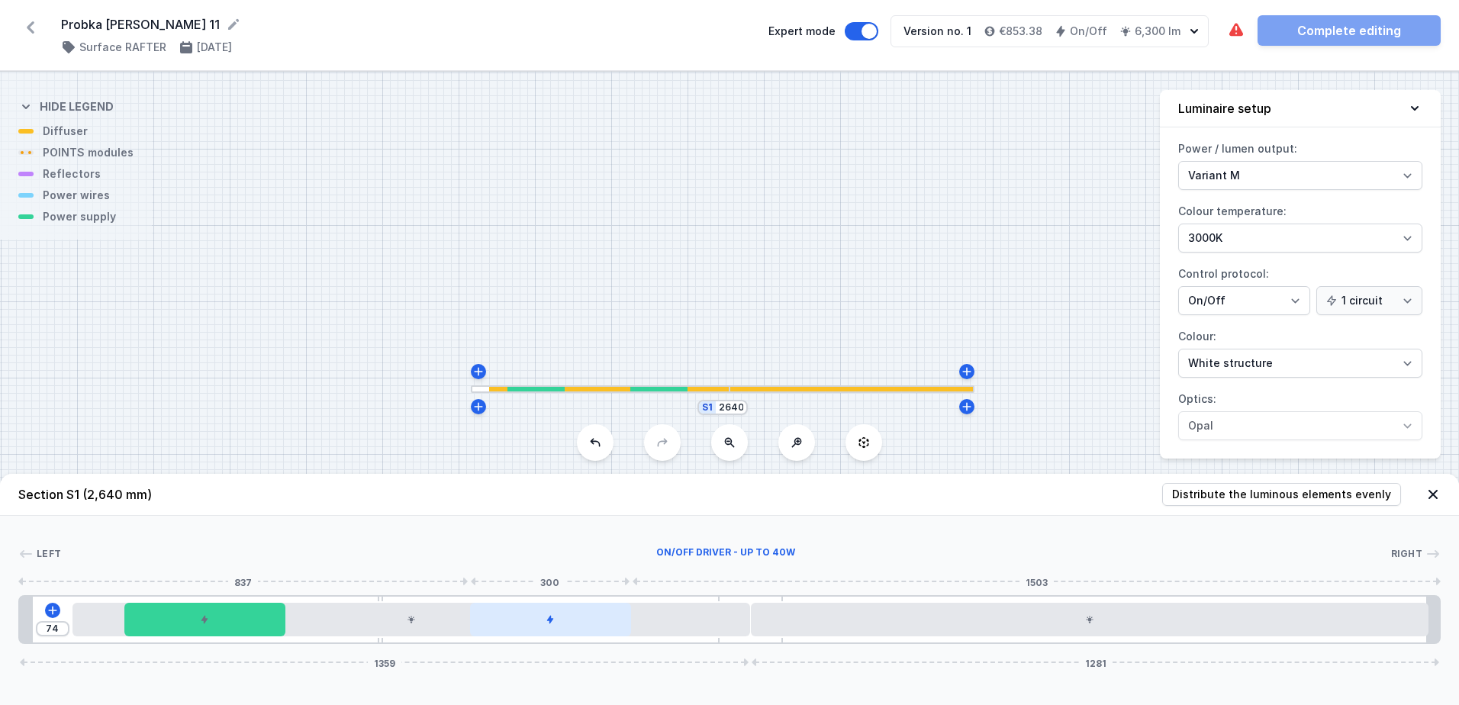
click at [563, 626] on div at bounding box center [550, 620] width 161 height 34
drag, startPoint x: 83, startPoint y: 620, endPoint x: 70, endPoint y: 622, distance: 13.1
click at [70, 621] on div "74 1359 1281" at bounding box center [729, 619] width 1422 height 49
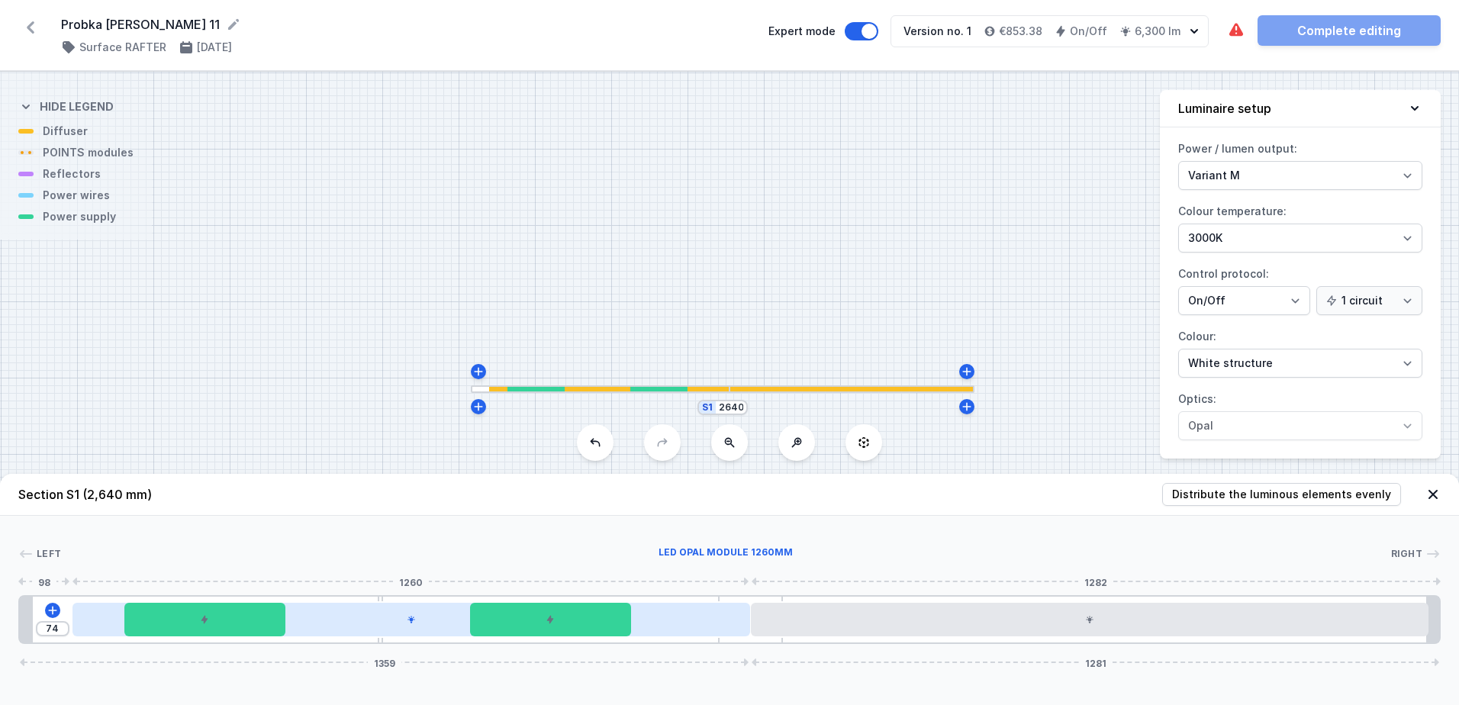
drag, startPoint x: 544, startPoint y: 626, endPoint x: 343, endPoint y: 624, distance: 201.5
click at [343, 624] on div "74 1359 1281" at bounding box center [729, 619] width 1422 height 49
drag, startPoint x: 258, startPoint y: 617, endPoint x: 334, endPoint y: 630, distance: 77.4
click at [367, 636] on div "74 1359 1281" at bounding box center [729, 619] width 1422 height 49
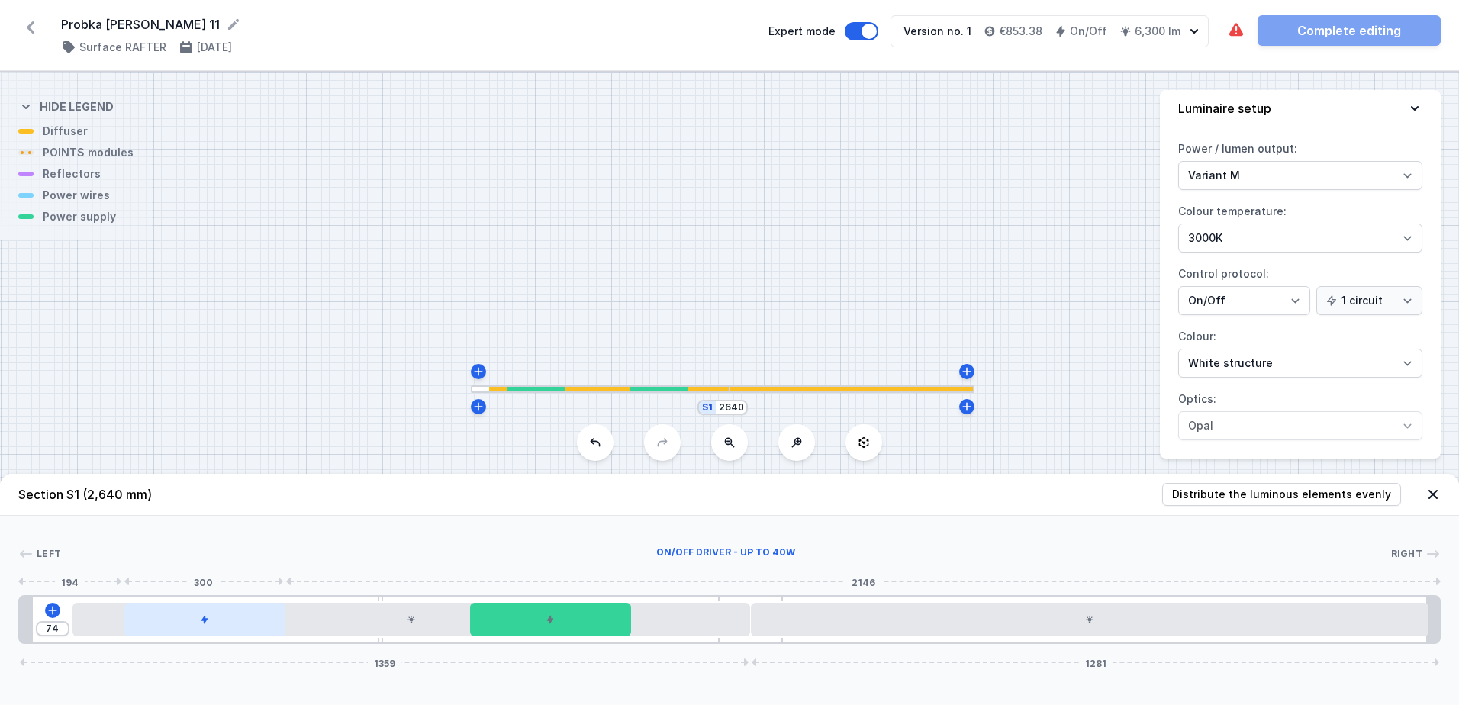
click at [253, 621] on div at bounding box center [204, 620] width 161 height 34
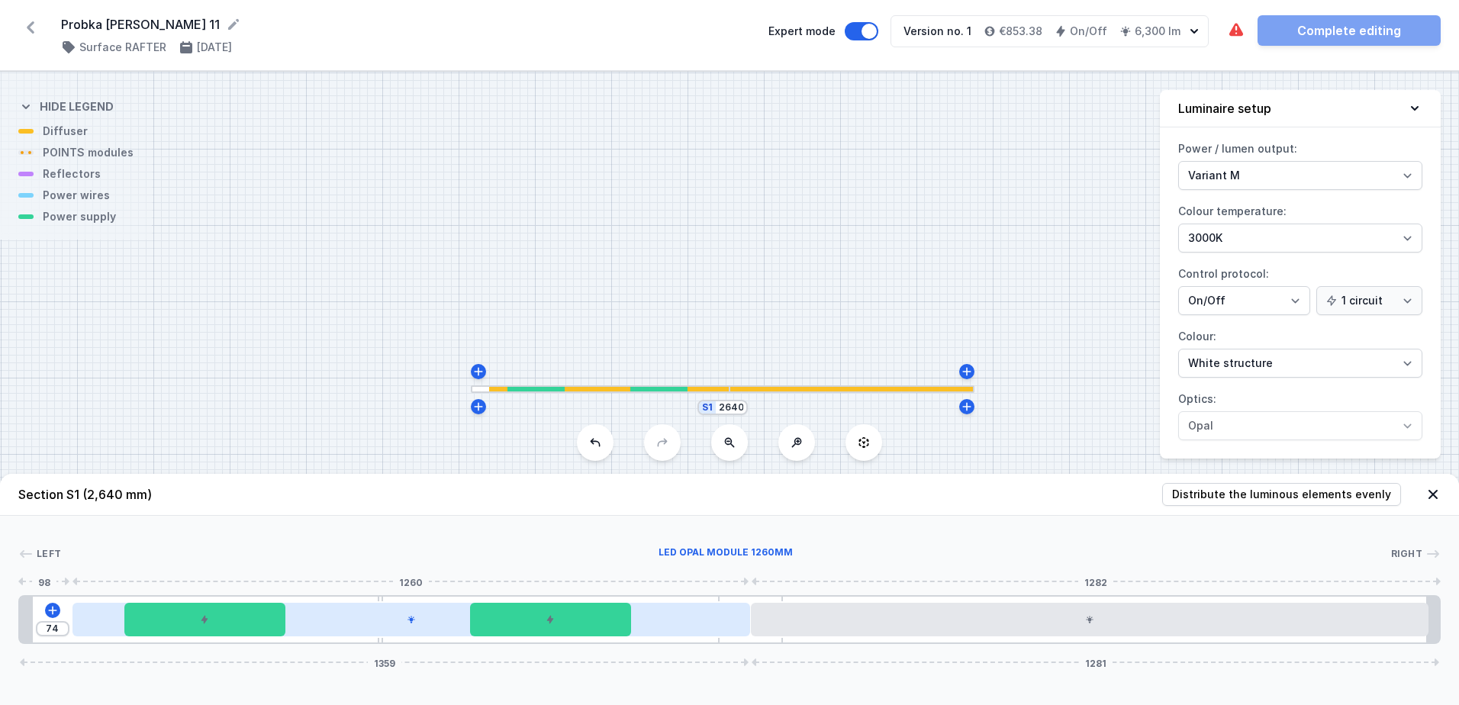
drag, startPoint x: 253, startPoint y: 619, endPoint x: 460, endPoint y: 622, distance: 207.6
click at [460, 622] on div "74 1359 1281" at bounding box center [729, 619] width 1422 height 49
drag, startPoint x: 497, startPoint y: 623, endPoint x: 723, endPoint y: 628, distance: 226.7
click at [748, 630] on div "74 1359 1281" at bounding box center [729, 619] width 1422 height 49
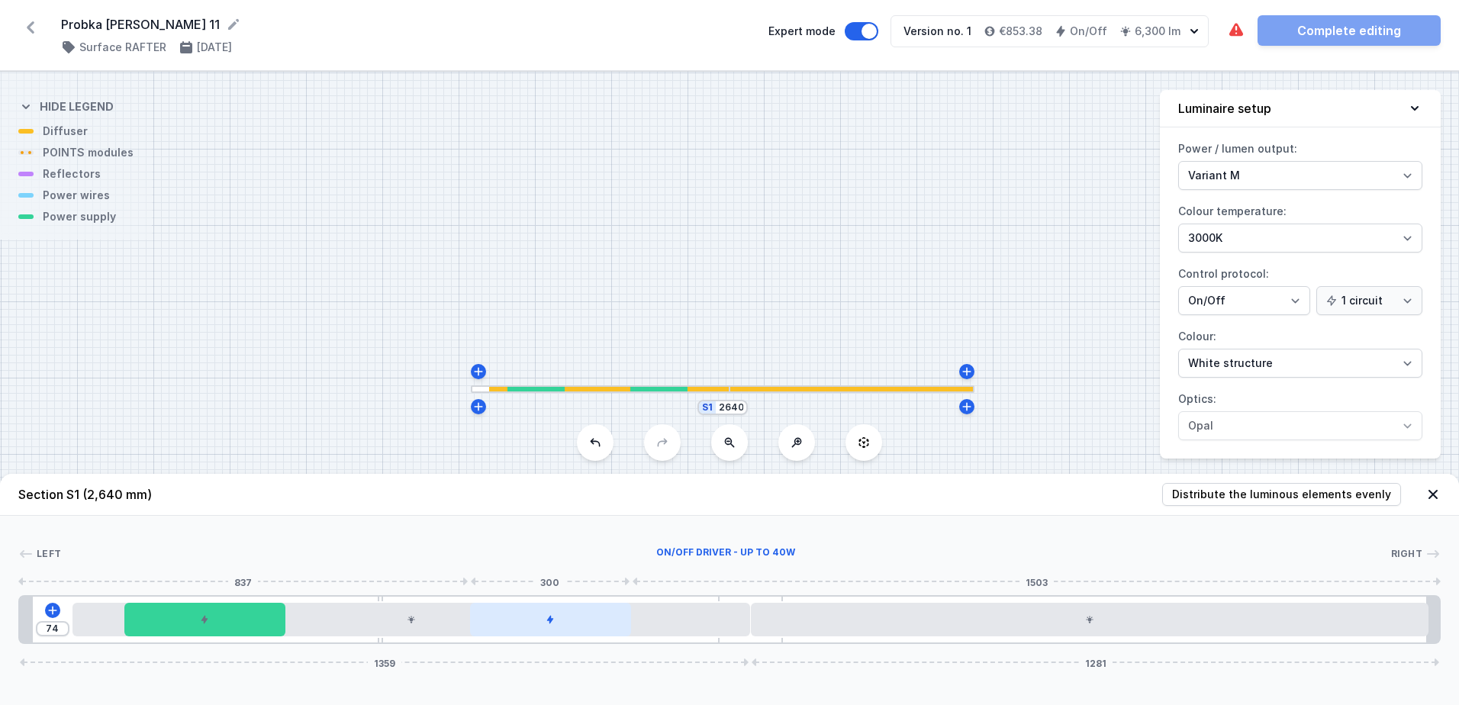
click at [611, 620] on div at bounding box center [550, 620] width 161 height 34
click at [609, 621] on div at bounding box center [550, 620] width 161 height 34
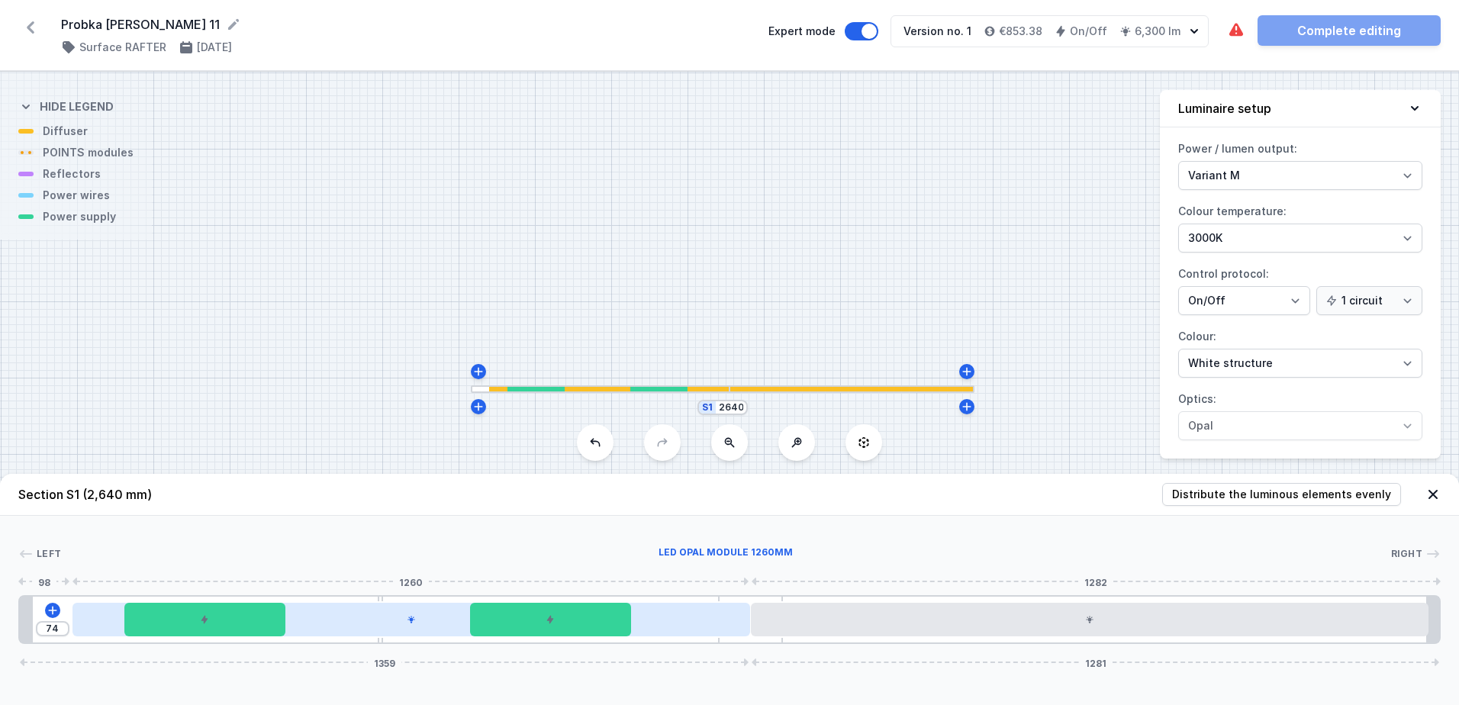
drag, startPoint x: 609, startPoint y: 621, endPoint x: 668, endPoint y: 626, distance: 59.7
click at [668, 626] on div "74 1359 1281" at bounding box center [729, 619] width 1422 height 49
